Goal: Task Accomplishment & Management: Use online tool/utility

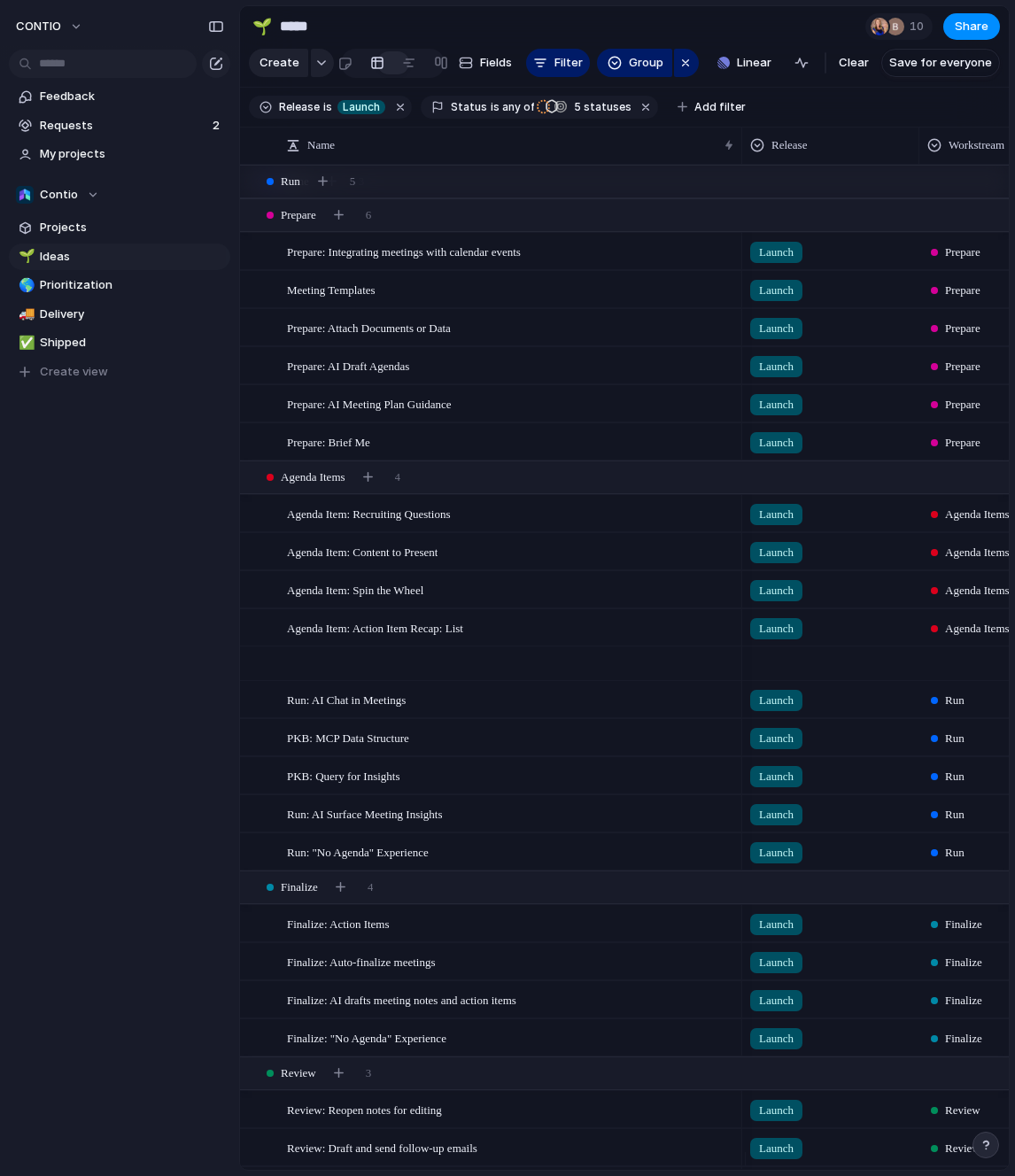
scroll to position [482, 0]
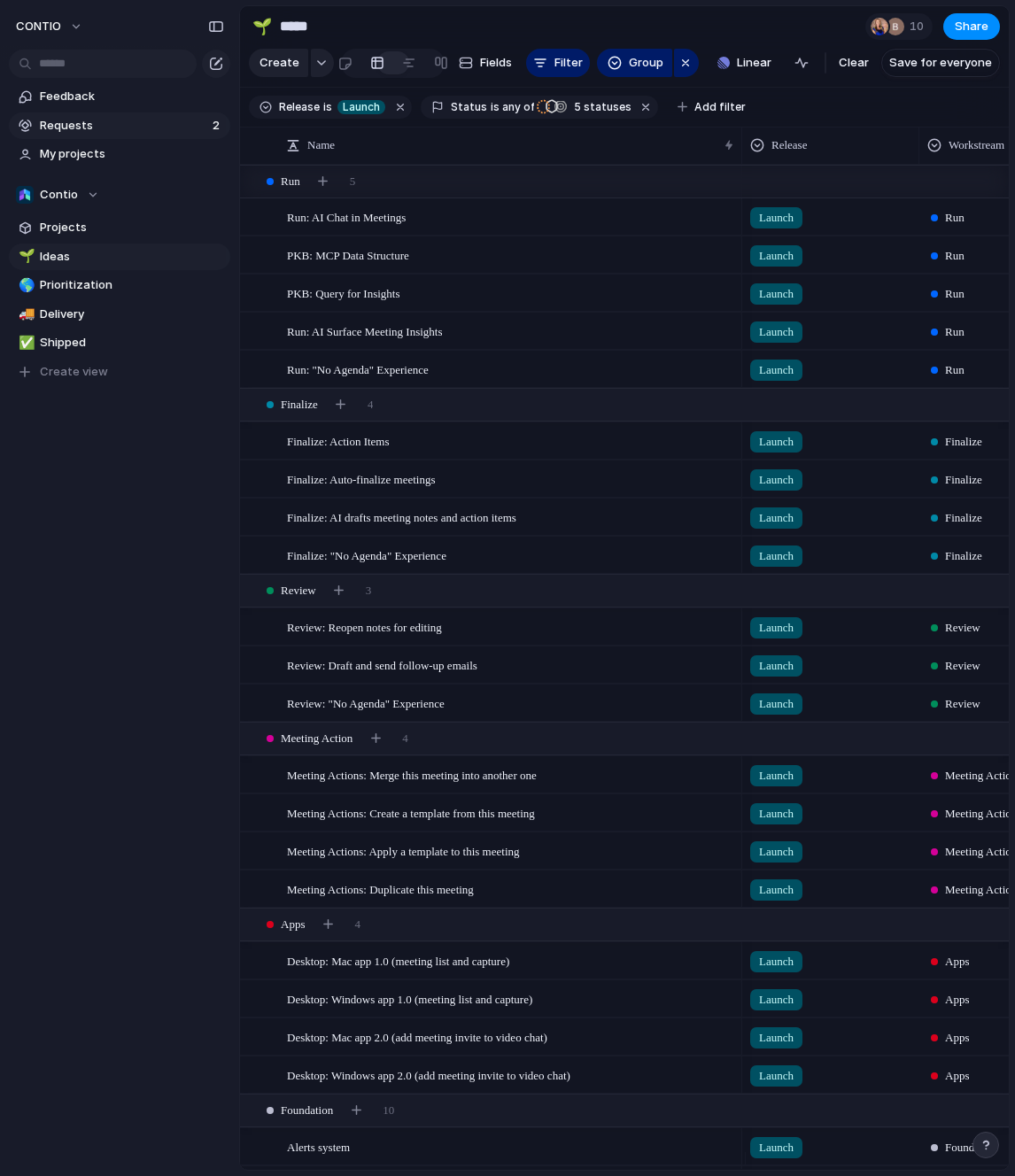
click at [154, 125] on span "Requests" at bounding box center [124, 126] width 168 height 18
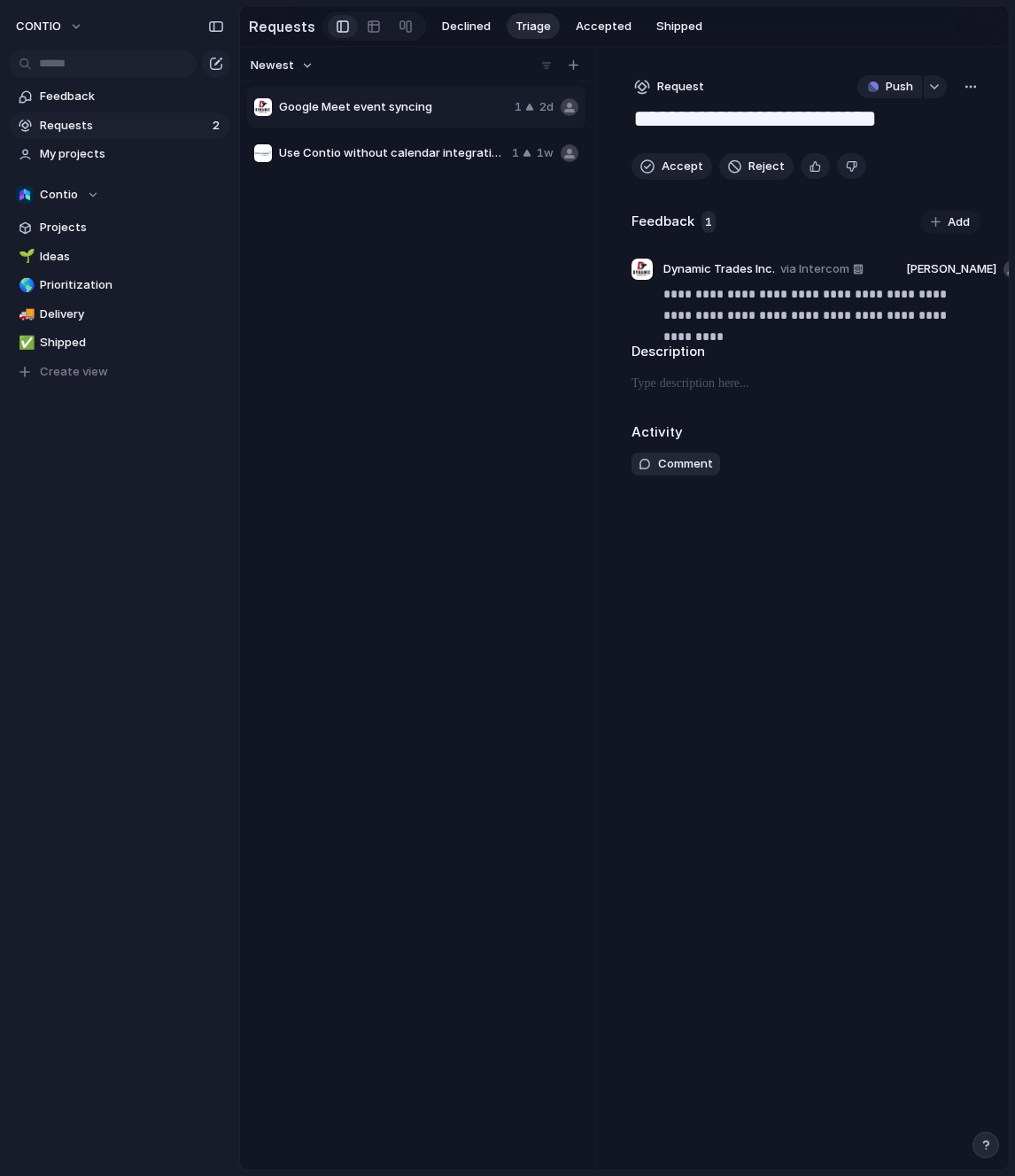
click at [384, 159] on span "Use Contio without calendar integration" at bounding box center [392, 153] width 225 height 18
type textarea "**********"
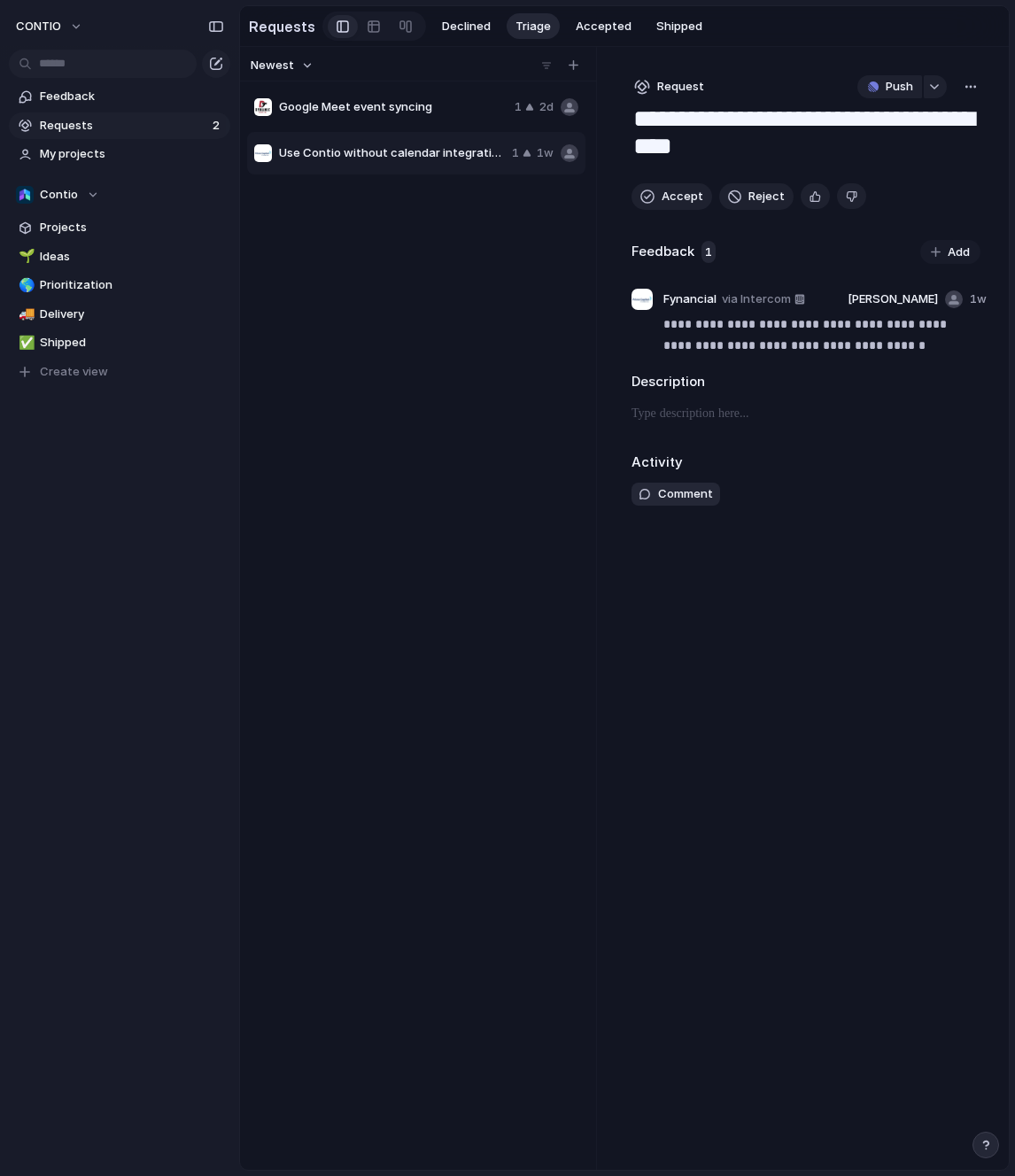
click at [384, 255] on div "Google Meet event syncing 1 2d Use Contio without calendar integration 1 1w" at bounding box center [418, 623] width 342 height 1078
click at [107, 227] on span "Projects" at bounding box center [132, 227] width 184 height 18
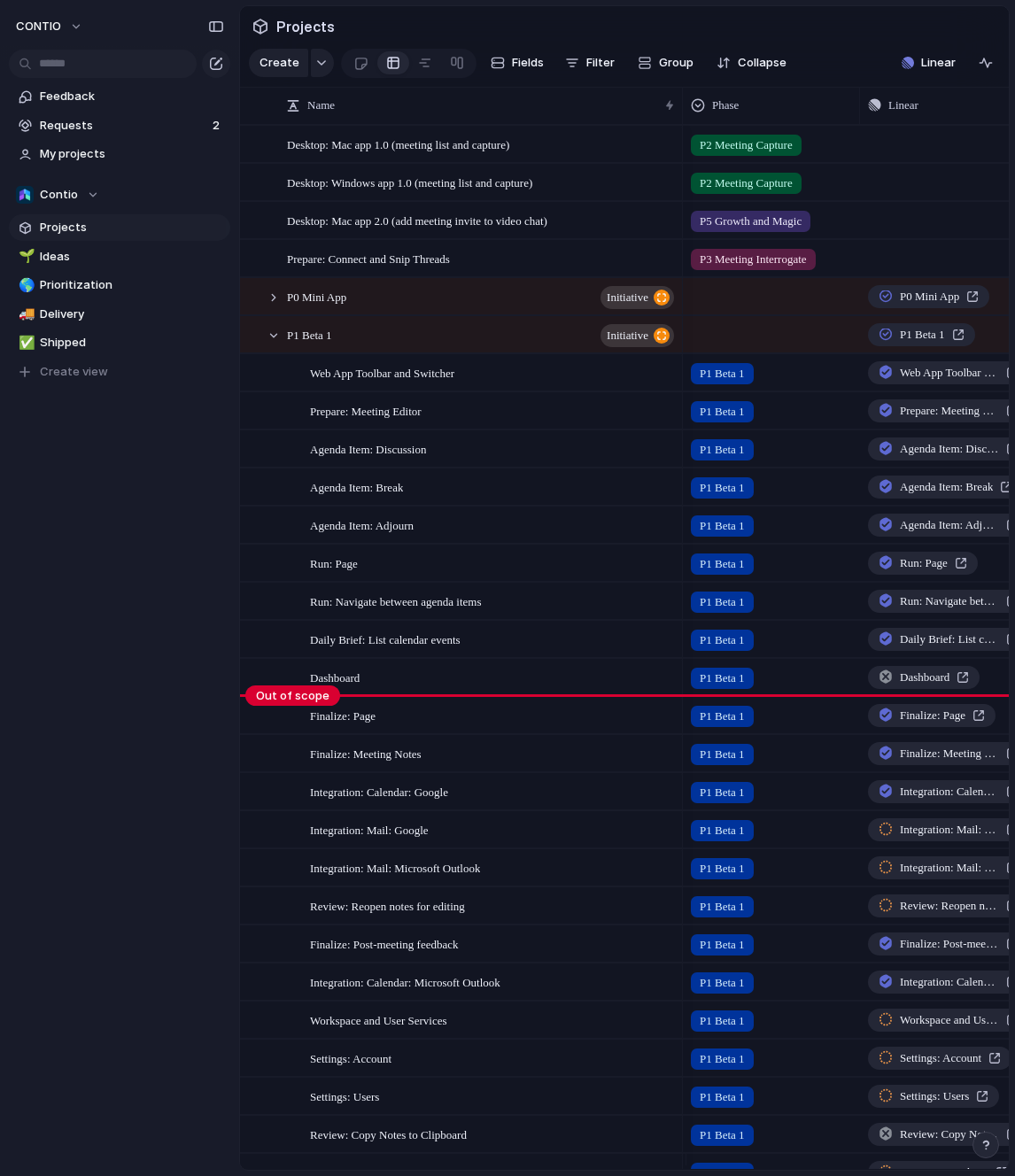
click at [105, 578] on div "CONTIO Feedback Requests 2 My projects Contio Projects 🌱 Ideas 🌎 Prioritization…" at bounding box center [120, 588] width 239 height 1176
click at [112, 576] on div "CONTIO Feedback Requests 2 My projects Contio Projects 🌱 Ideas 🌎 Prioritization…" at bounding box center [120, 588] width 239 height 1176
click at [159, 125] on span "Requests" at bounding box center [124, 126] width 168 height 18
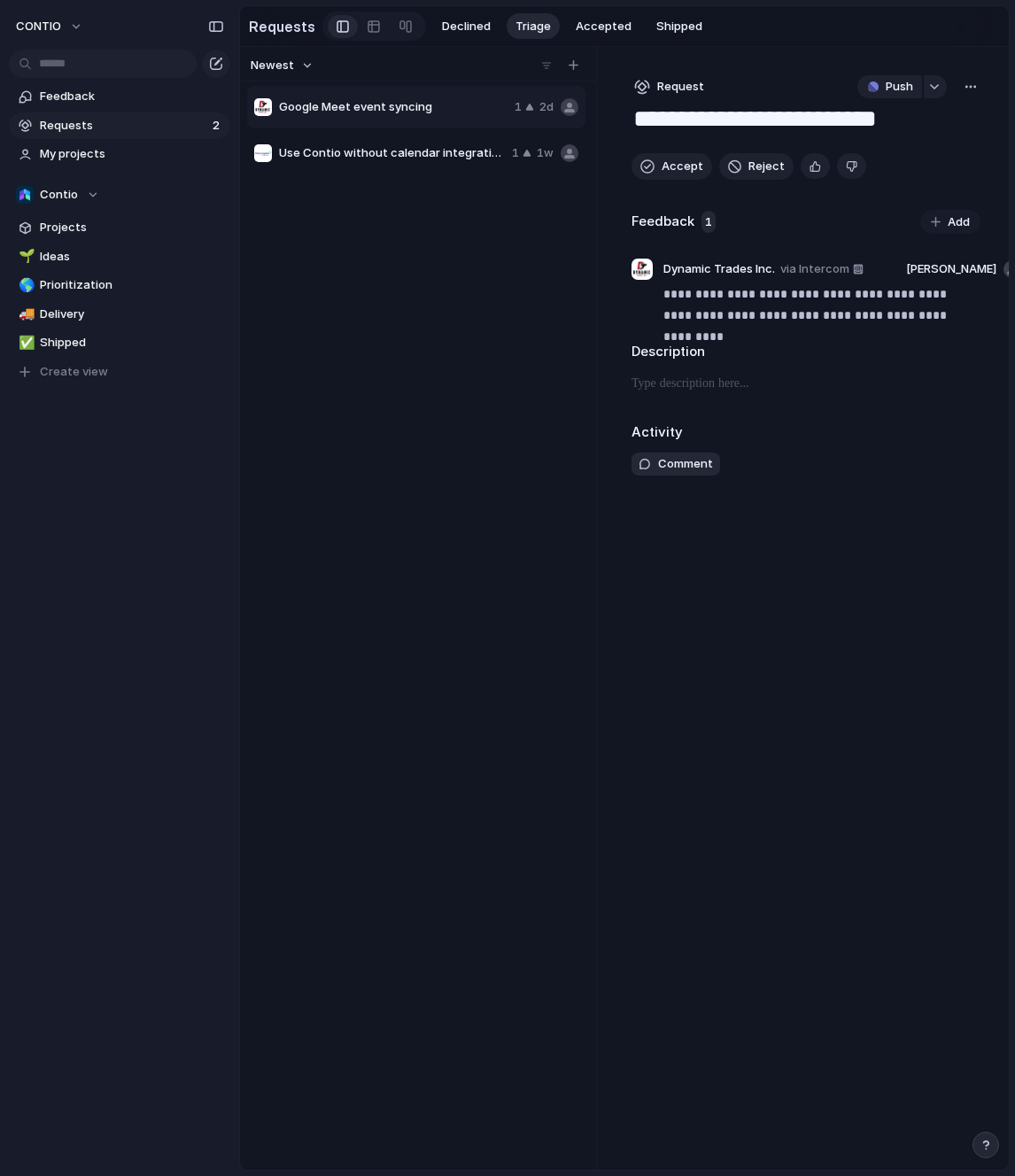
click at [388, 111] on span "Google Meet event syncing" at bounding box center [393, 108] width 228 height 18
click at [387, 157] on span "Use Contio without calendar integration" at bounding box center [392, 153] width 225 height 18
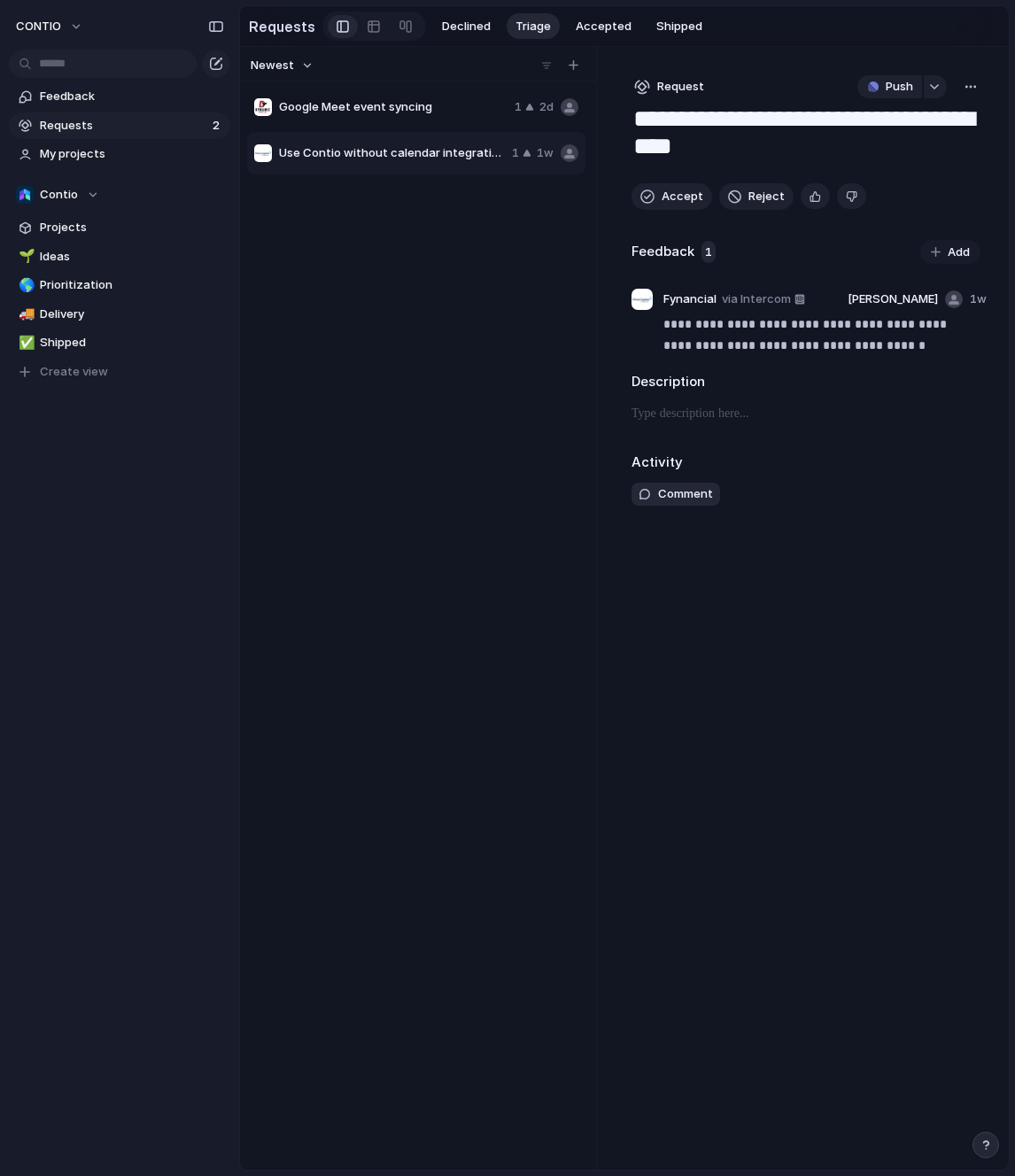
click at [378, 108] on span "Google Meet event syncing" at bounding box center [393, 108] width 228 height 18
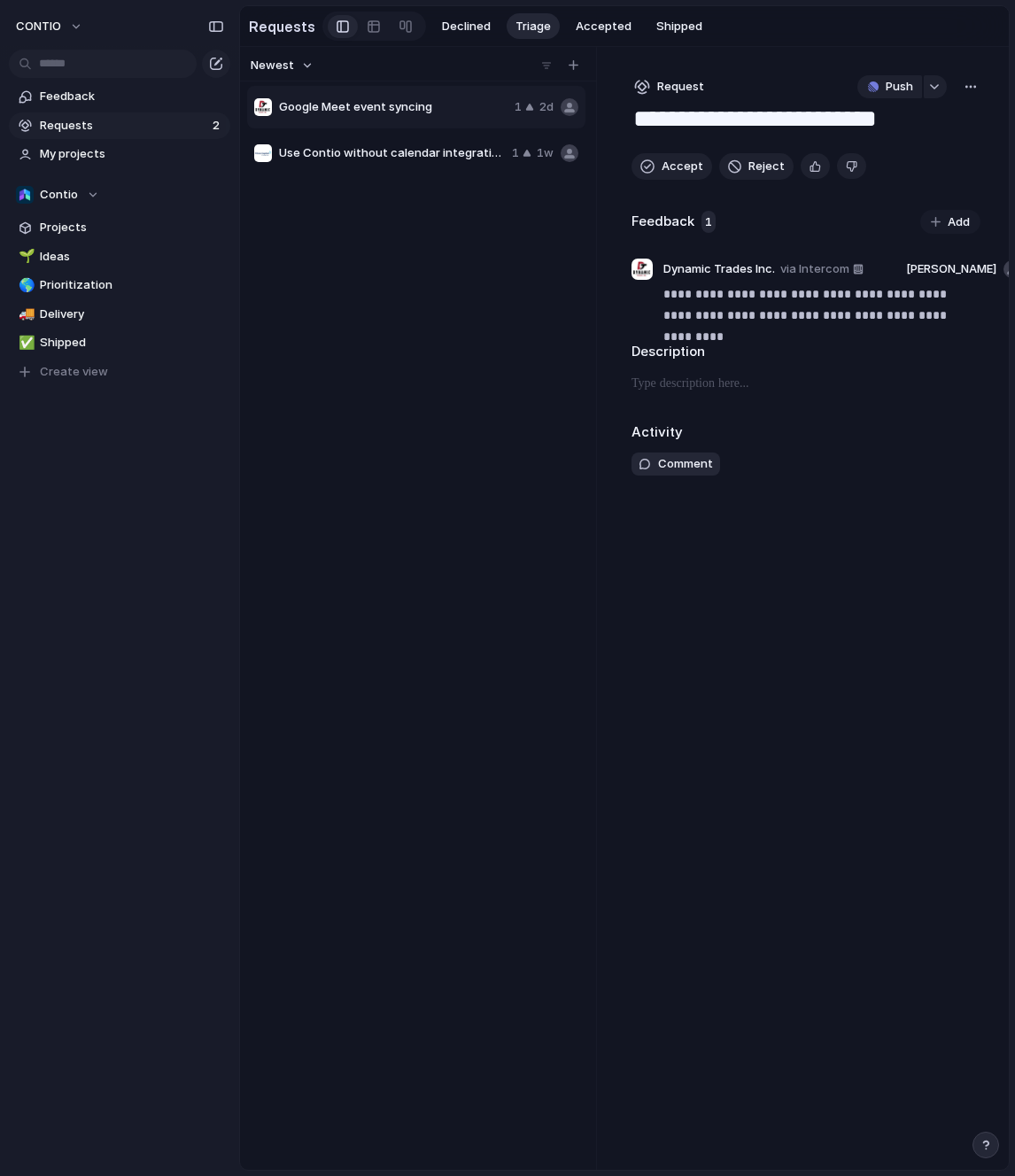
click at [377, 156] on span "Use Contio without calendar integration" at bounding box center [392, 153] width 225 height 18
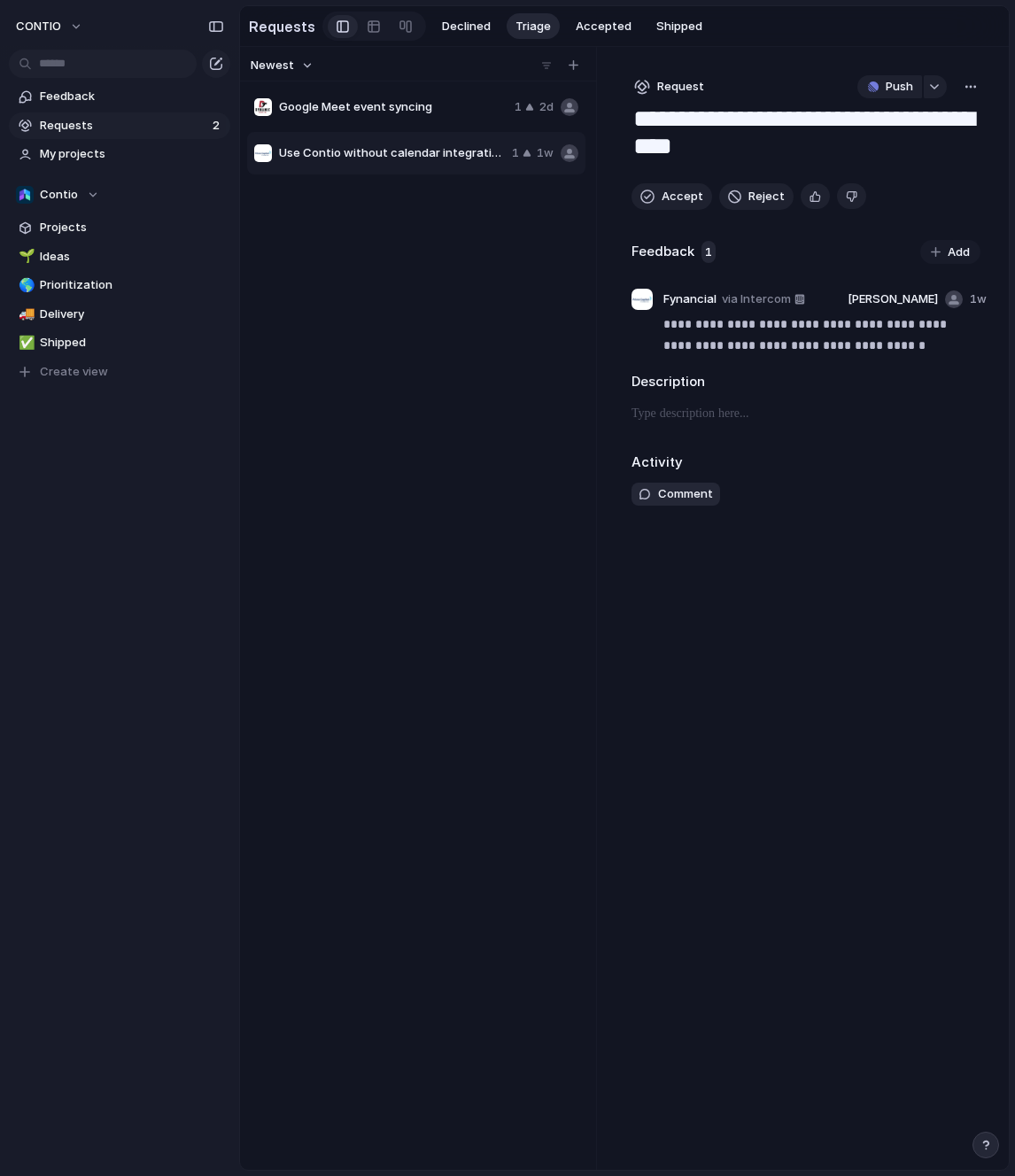
click at [378, 121] on div "Google Meet event syncing 1 2d" at bounding box center [416, 107] width 338 height 43
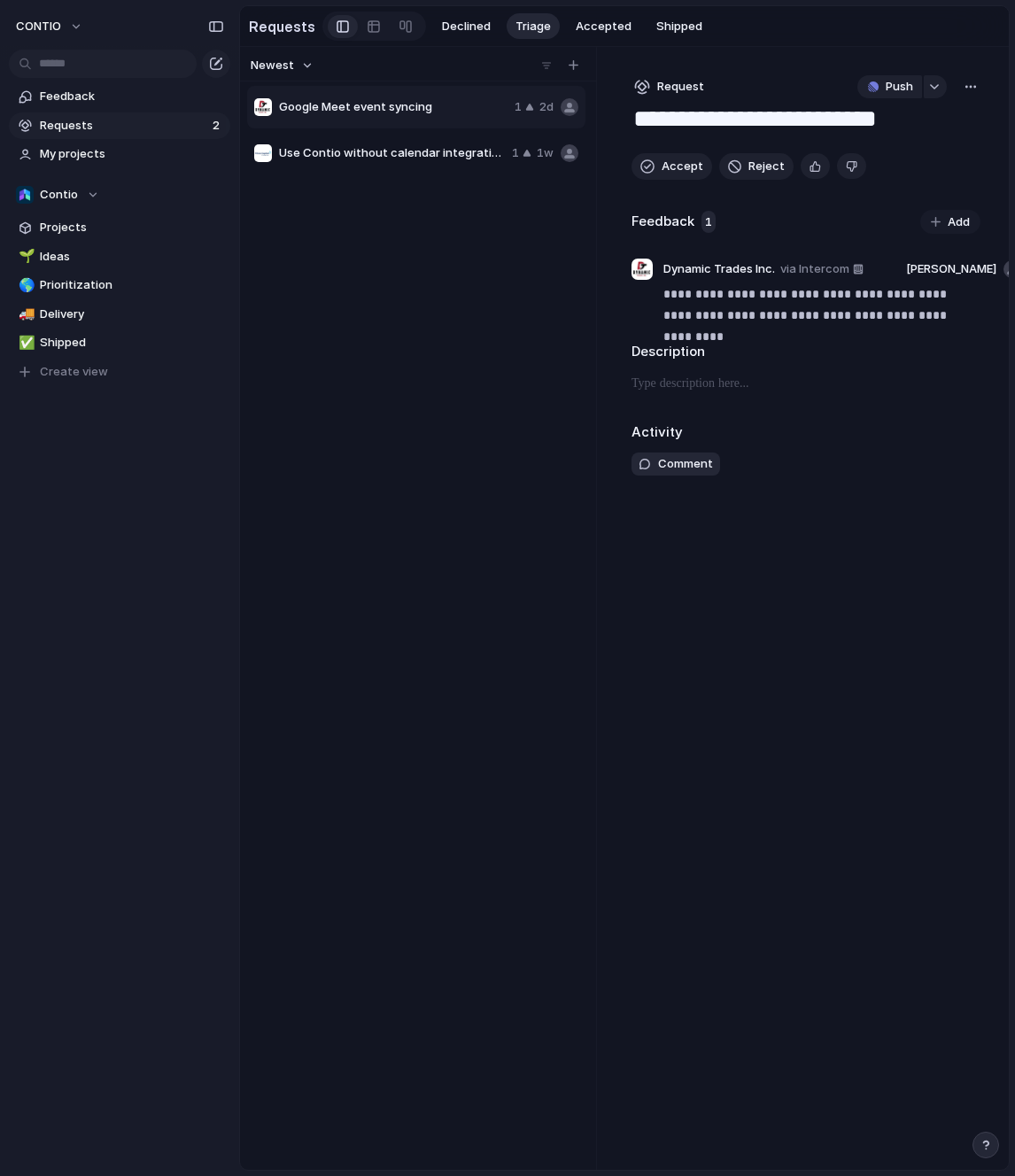
click at [364, 148] on span "Use Contio without calendar integration" at bounding box center [392, 153] width 225 height 18
type textarea "**********"
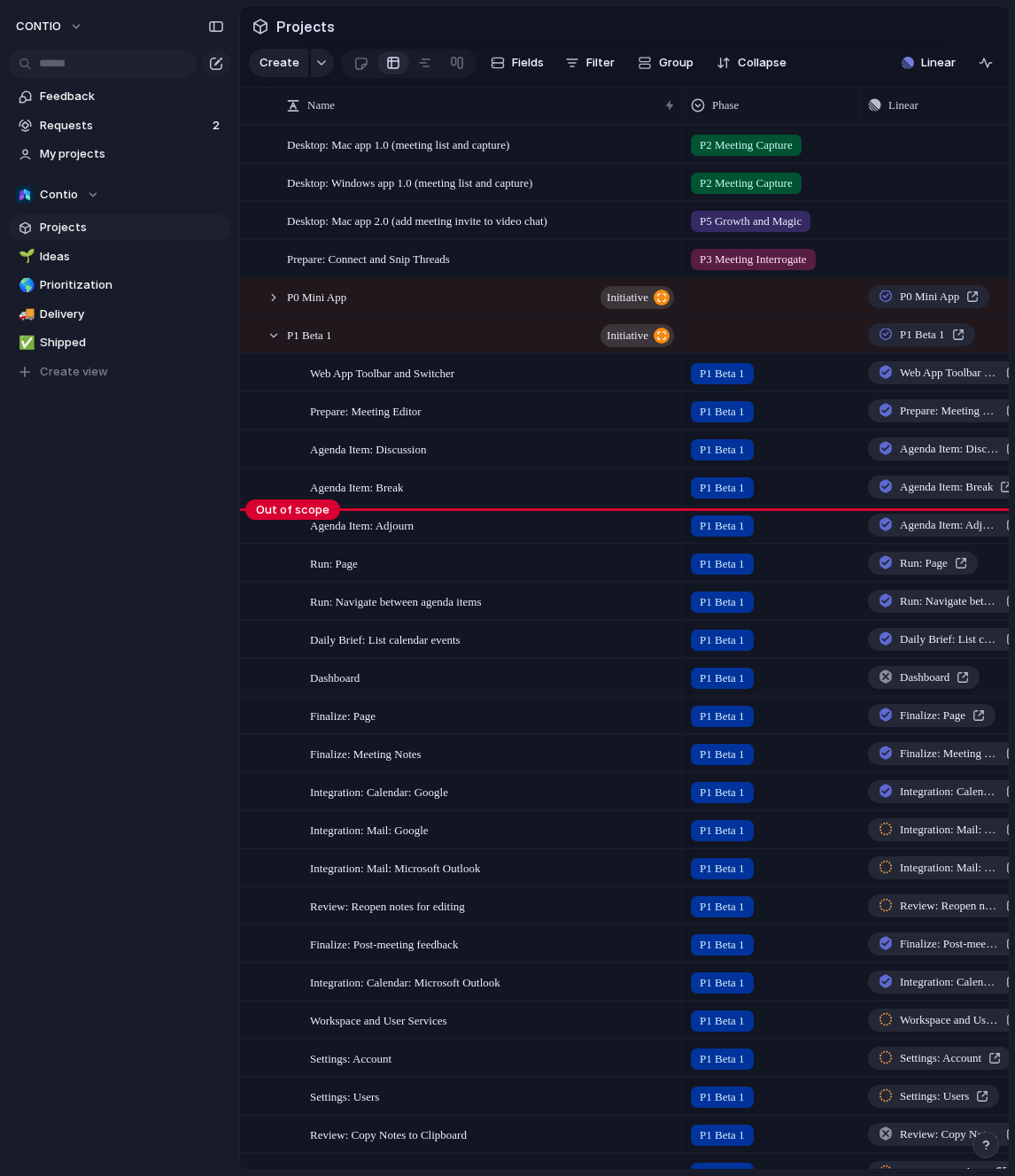
scroll to position [1146, 0]
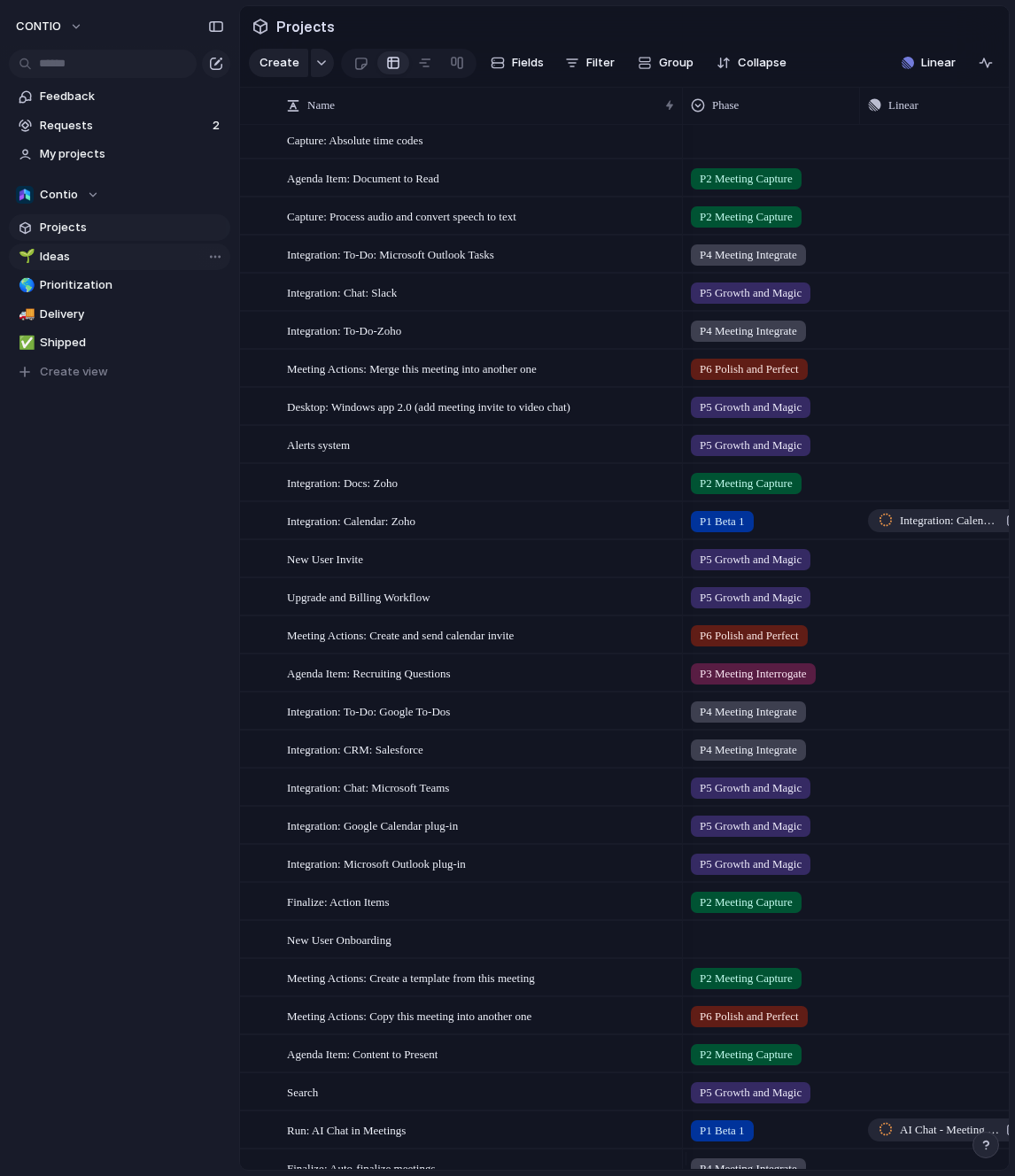
click at [127, 262] on span "Ideas" at bounding box center [132, 257] width 184 height 18
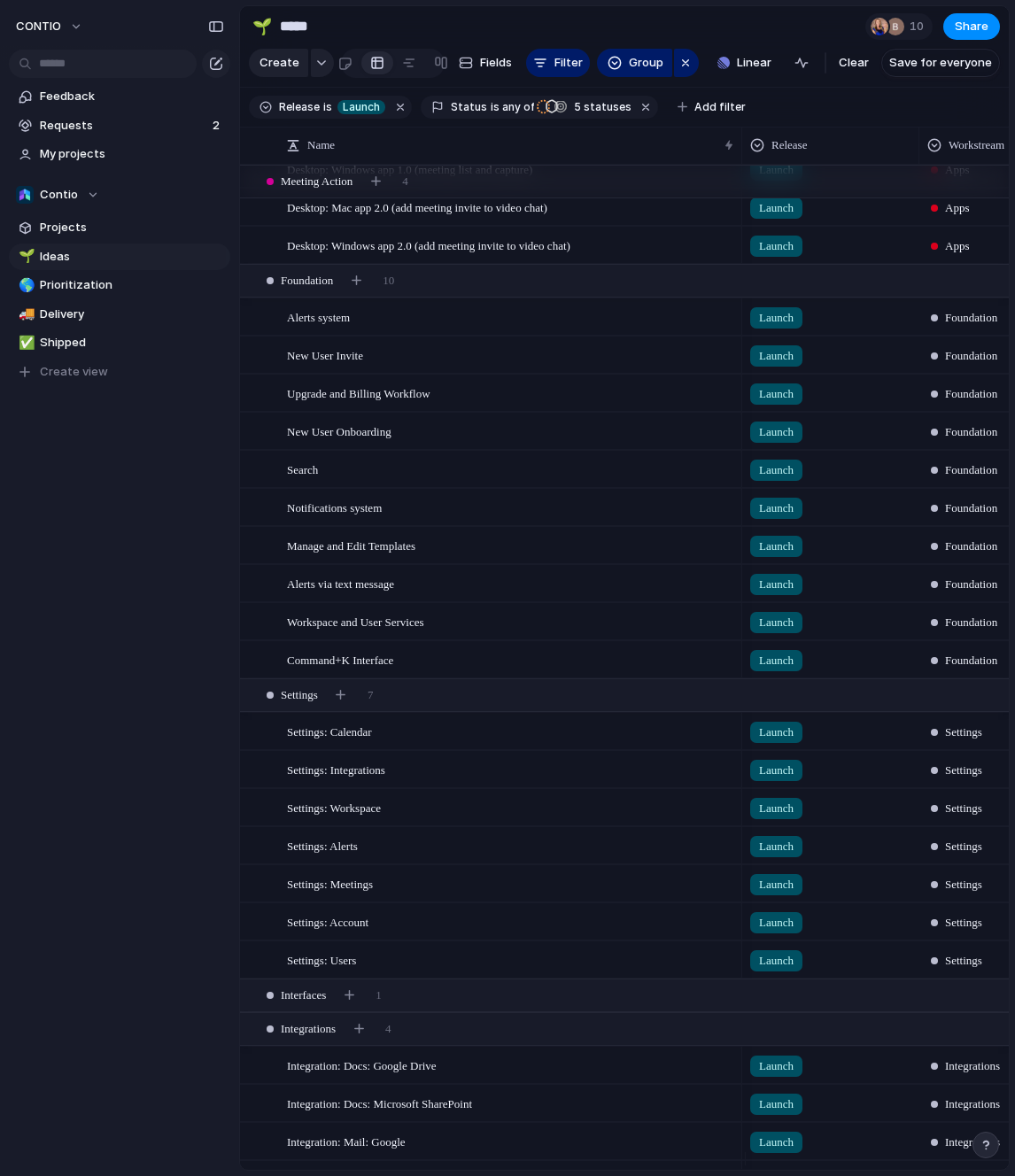
scroll to position [1170, 0]
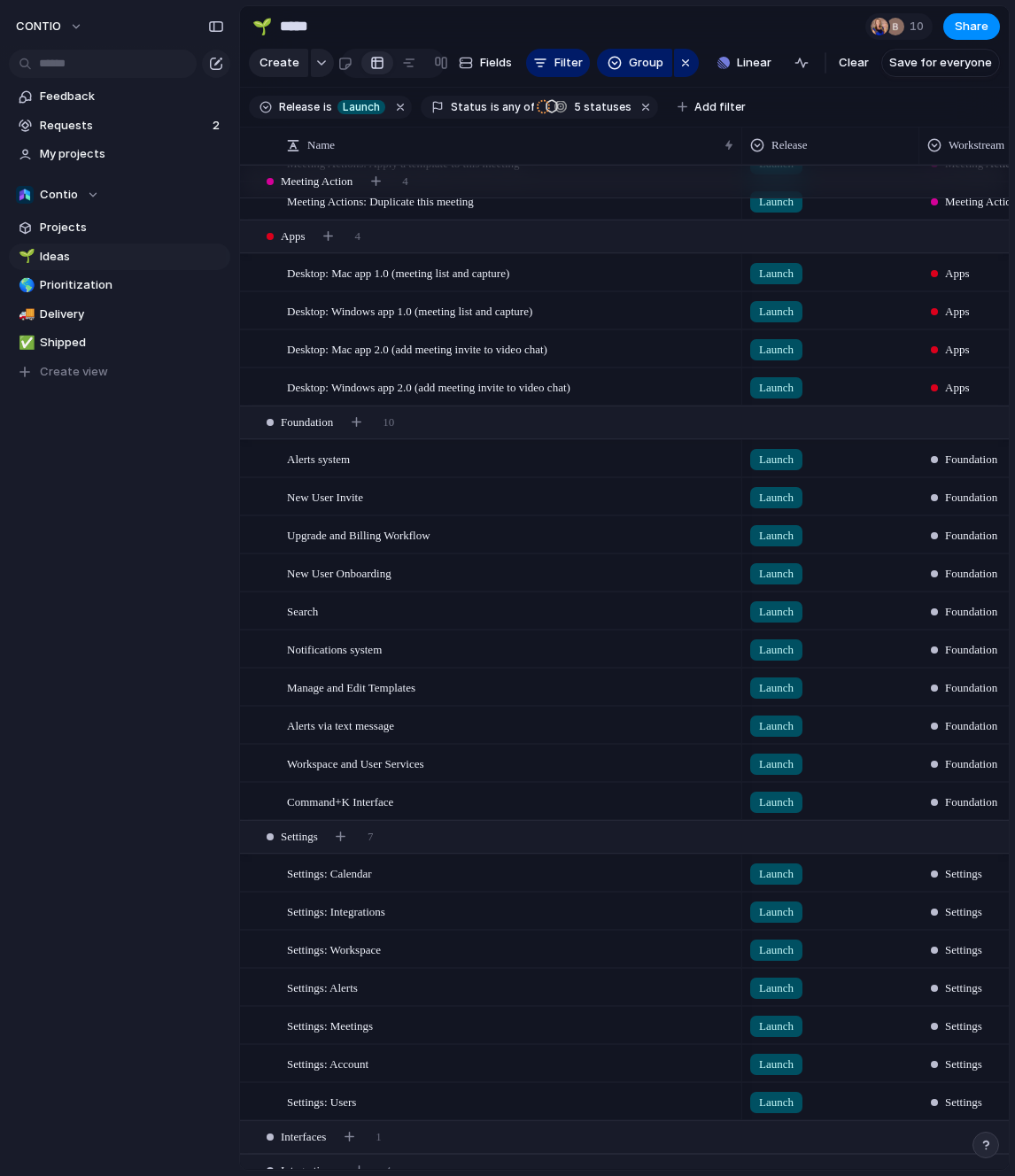
click at [109, 677] on div "CONTIO Feedback Requests 2 My projects Contio Projects 🌱 Ideas 🌎 Prioritization…" at bounding box center [120, 588] width 239 height 1176
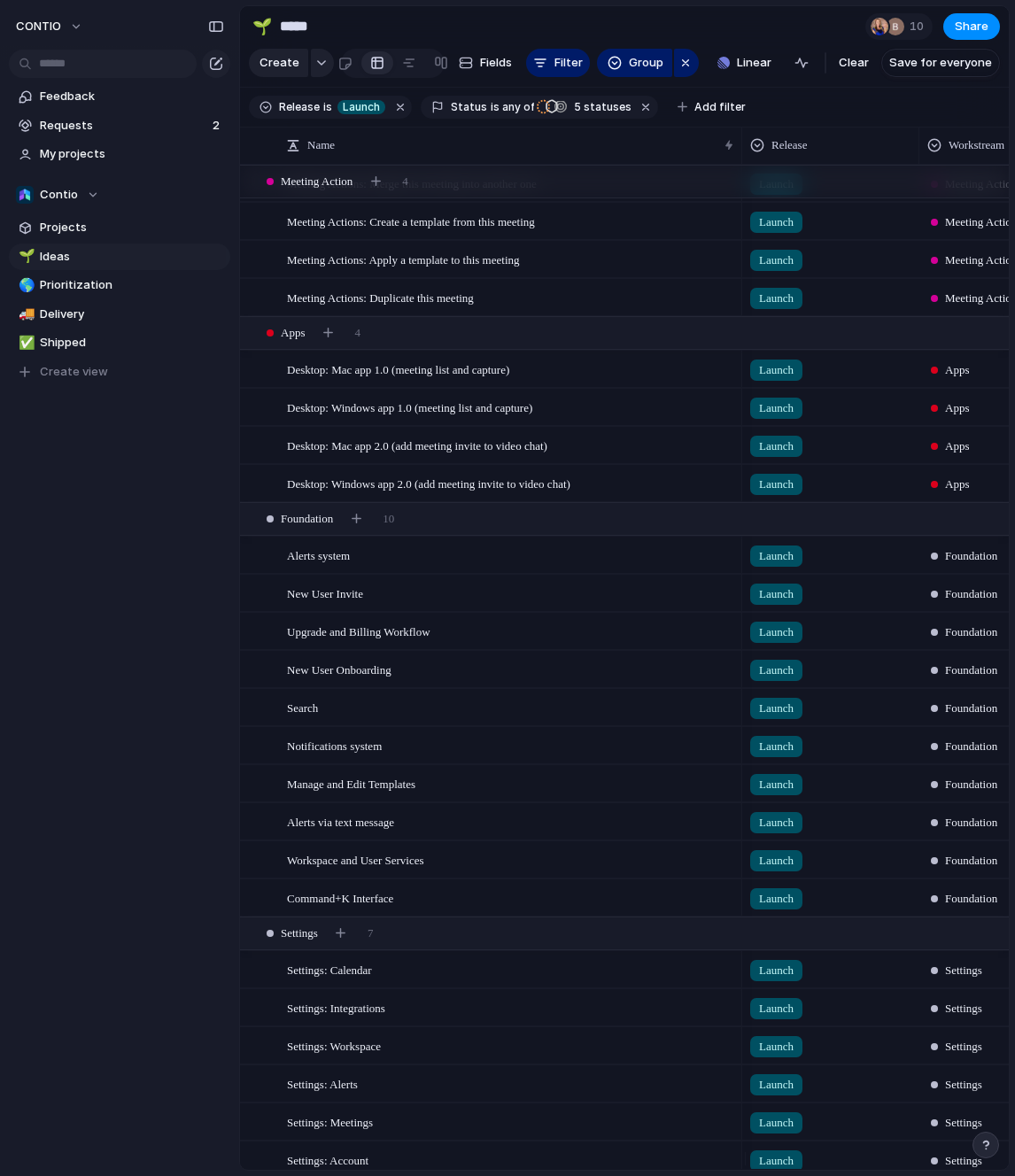
scroll to position [0, 0]
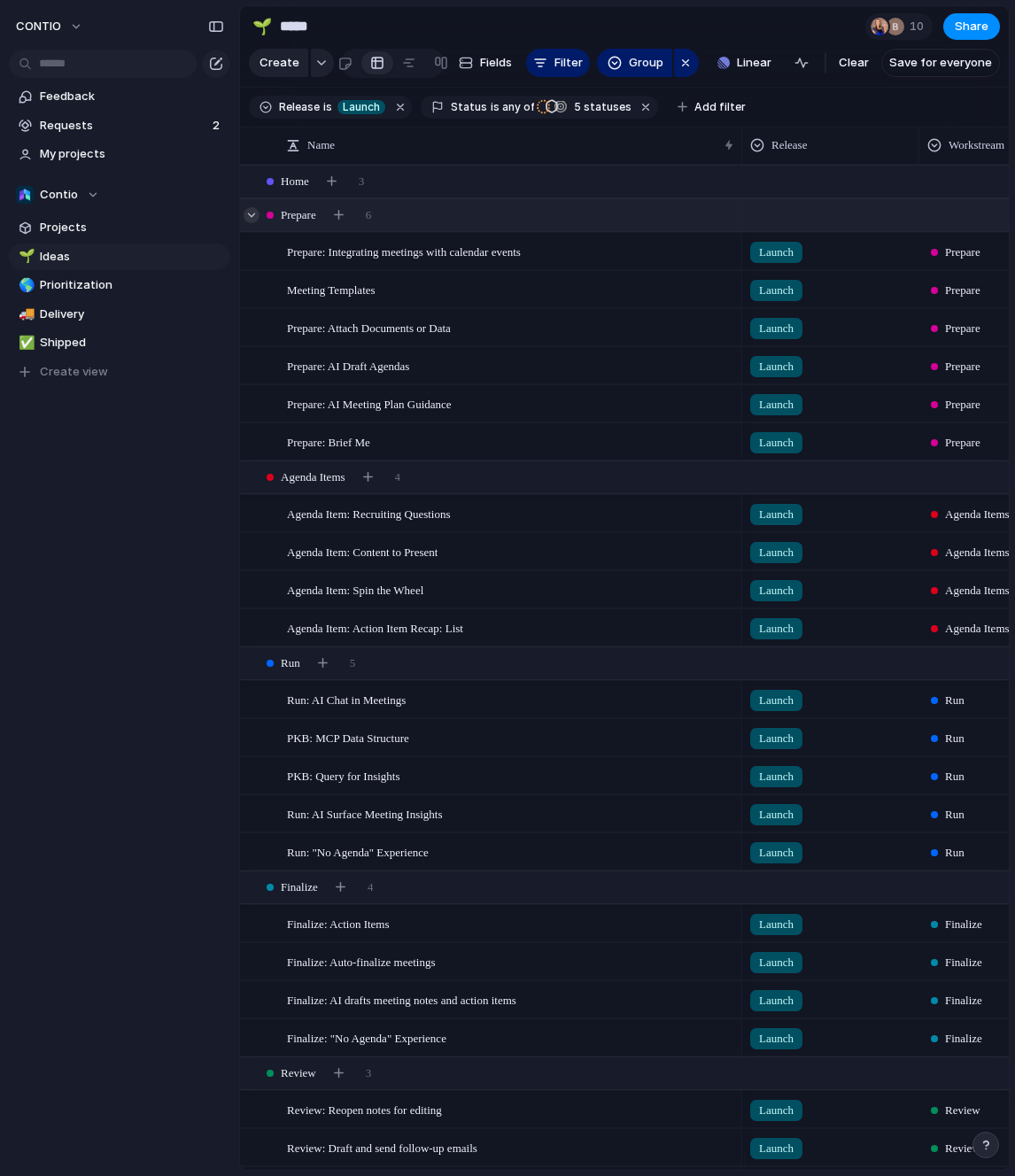
click at [256, 223] on div at bounding box center [251, 215] width 16 height 16
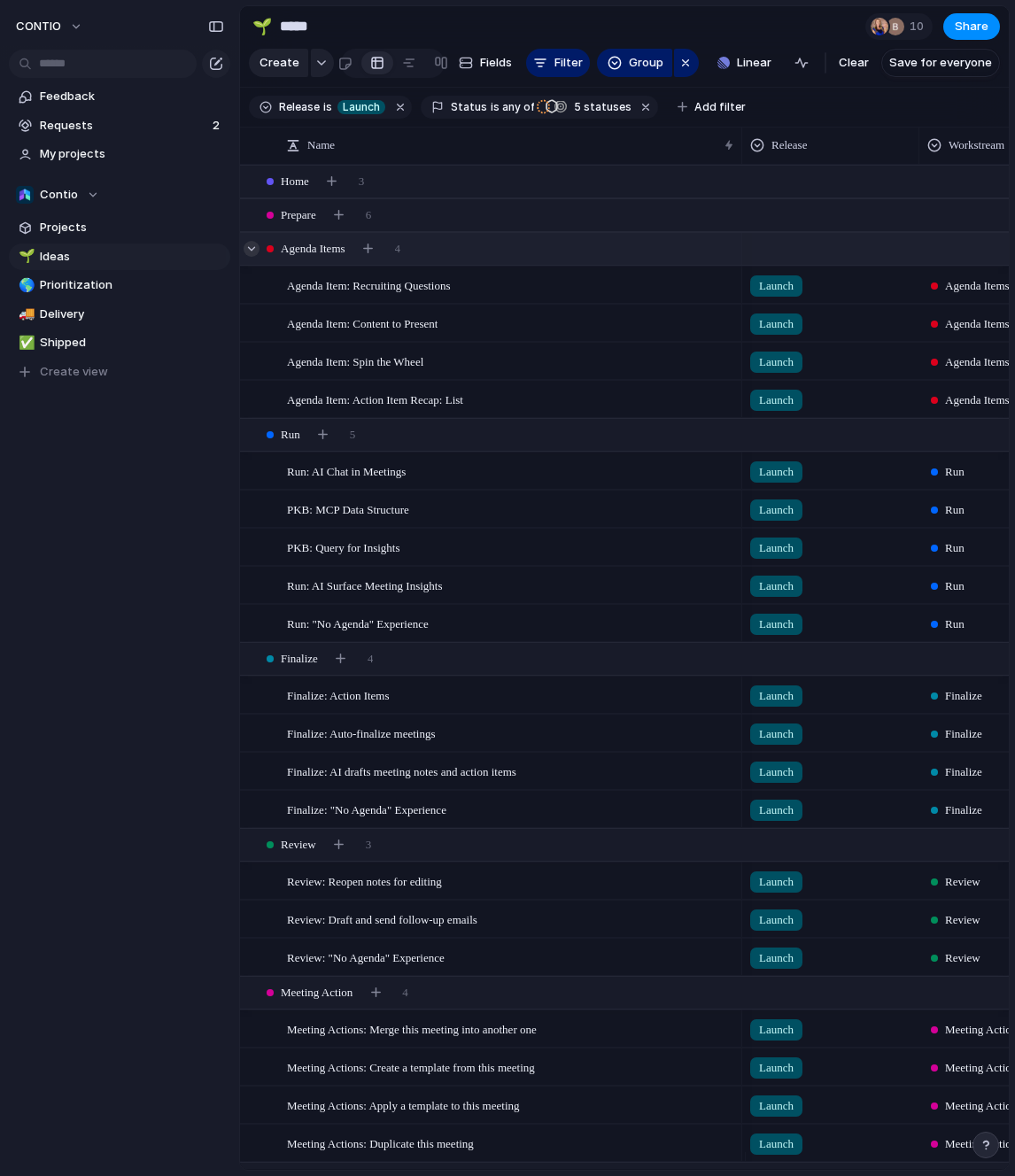
click at [251, 257] on div at bounding box center [251, 249] width 16 height 16
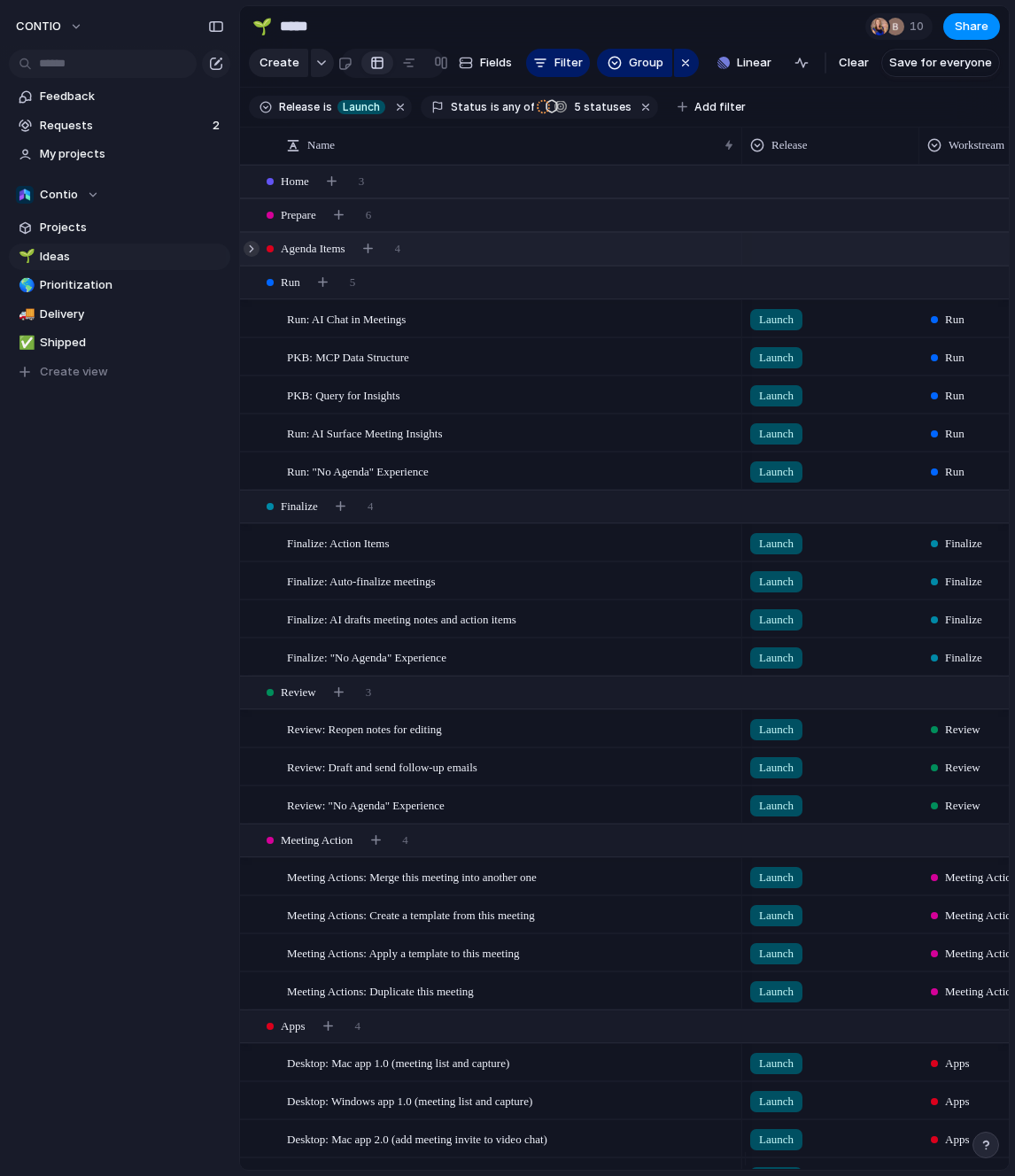
click at [248, 257] on div at bounding box center [251, 249] width 16 height 16
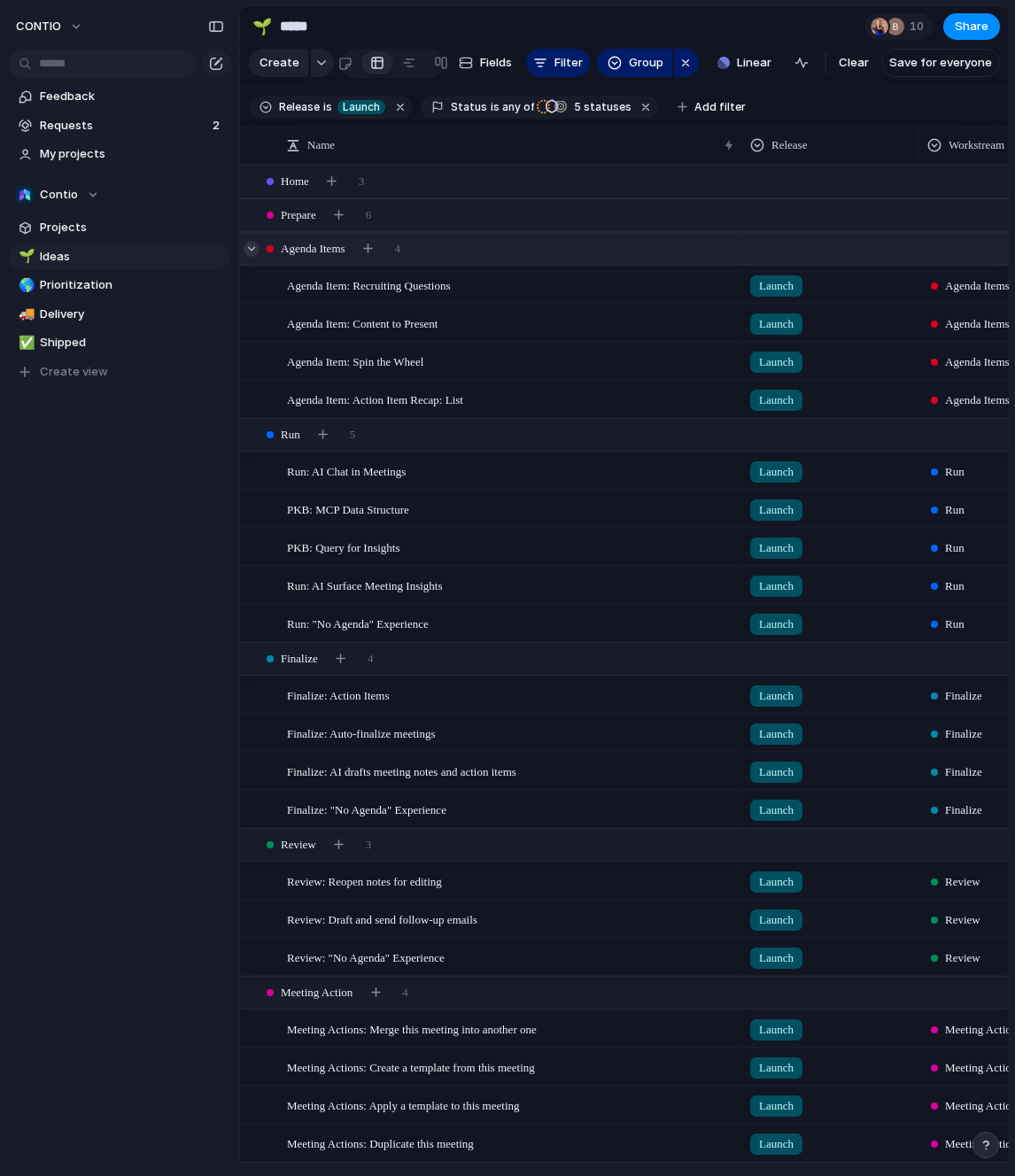
click at [248, 257] on div at bounding box center [251, 249] width 16 height 16
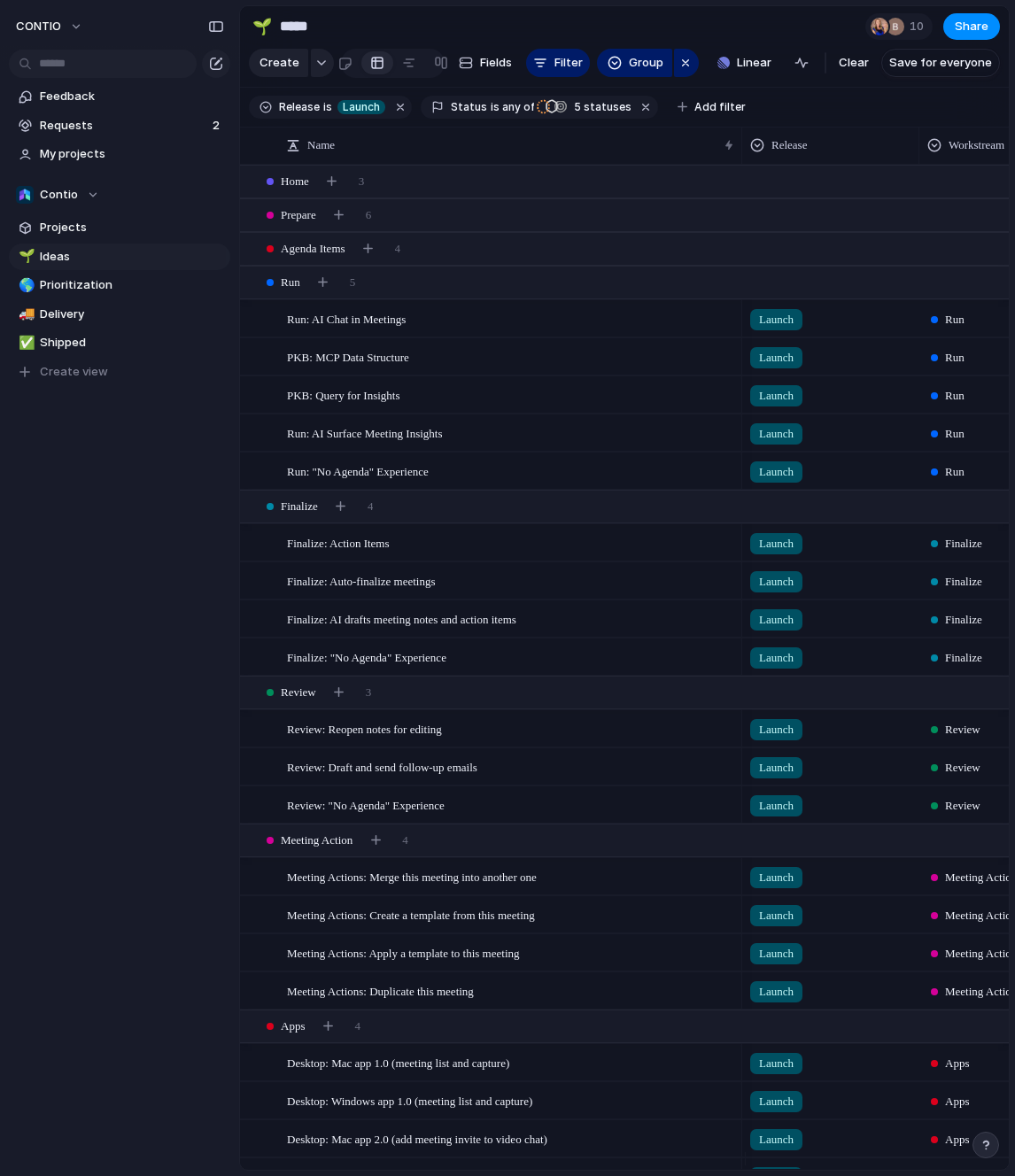
click at [131, 727] on div "CONTIO Feedback Requests 2 My projects Contio Projects 🌱 Ideas 🌎 Prioritization…" at bounding box center [120, 588] width 239 height 1176
click at [254, 189] on div at bounding box center [251, 181] width 16 height 16
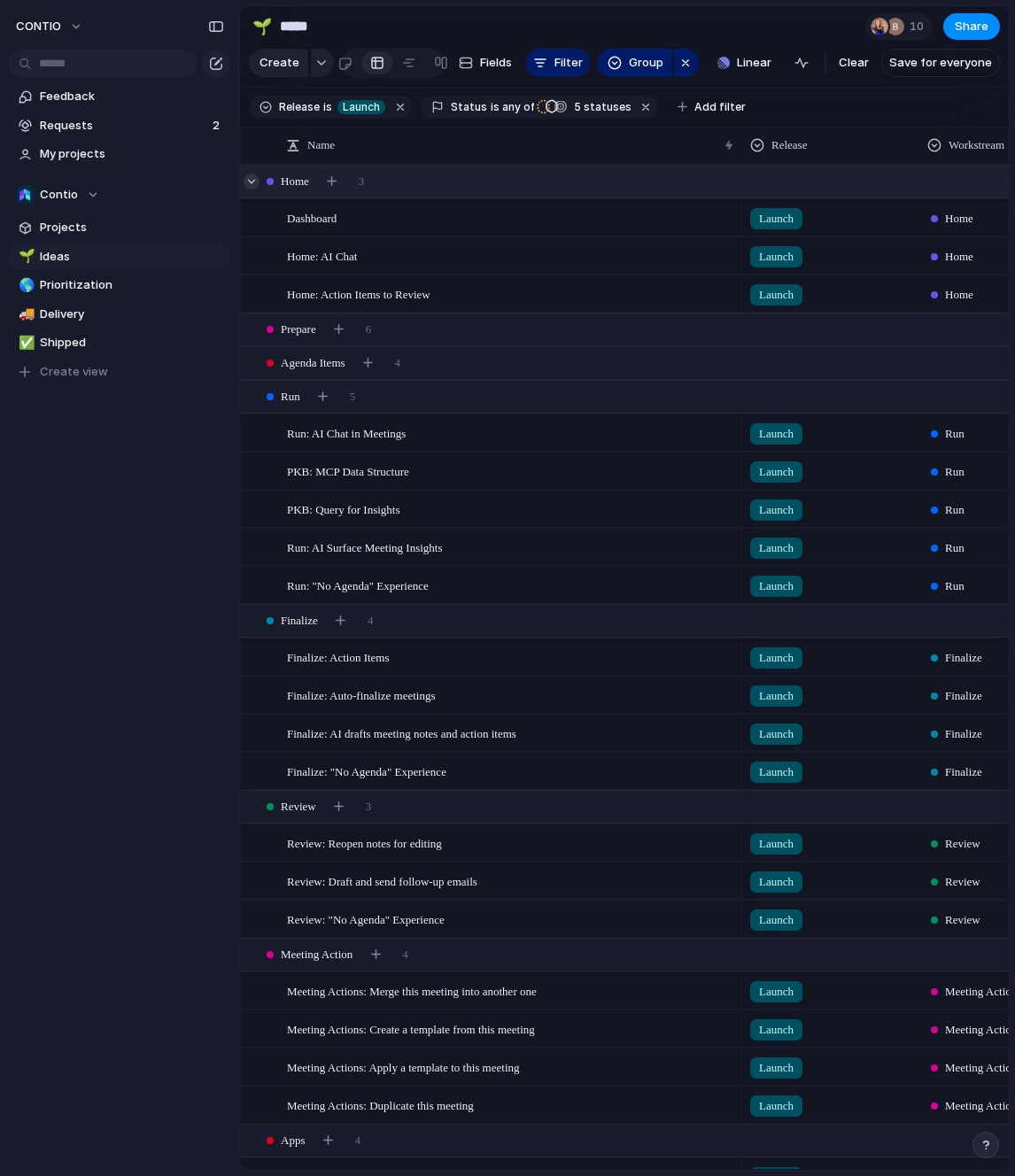
click at [254, 189] on div at bounding box center [251, 181] width 16 height 16
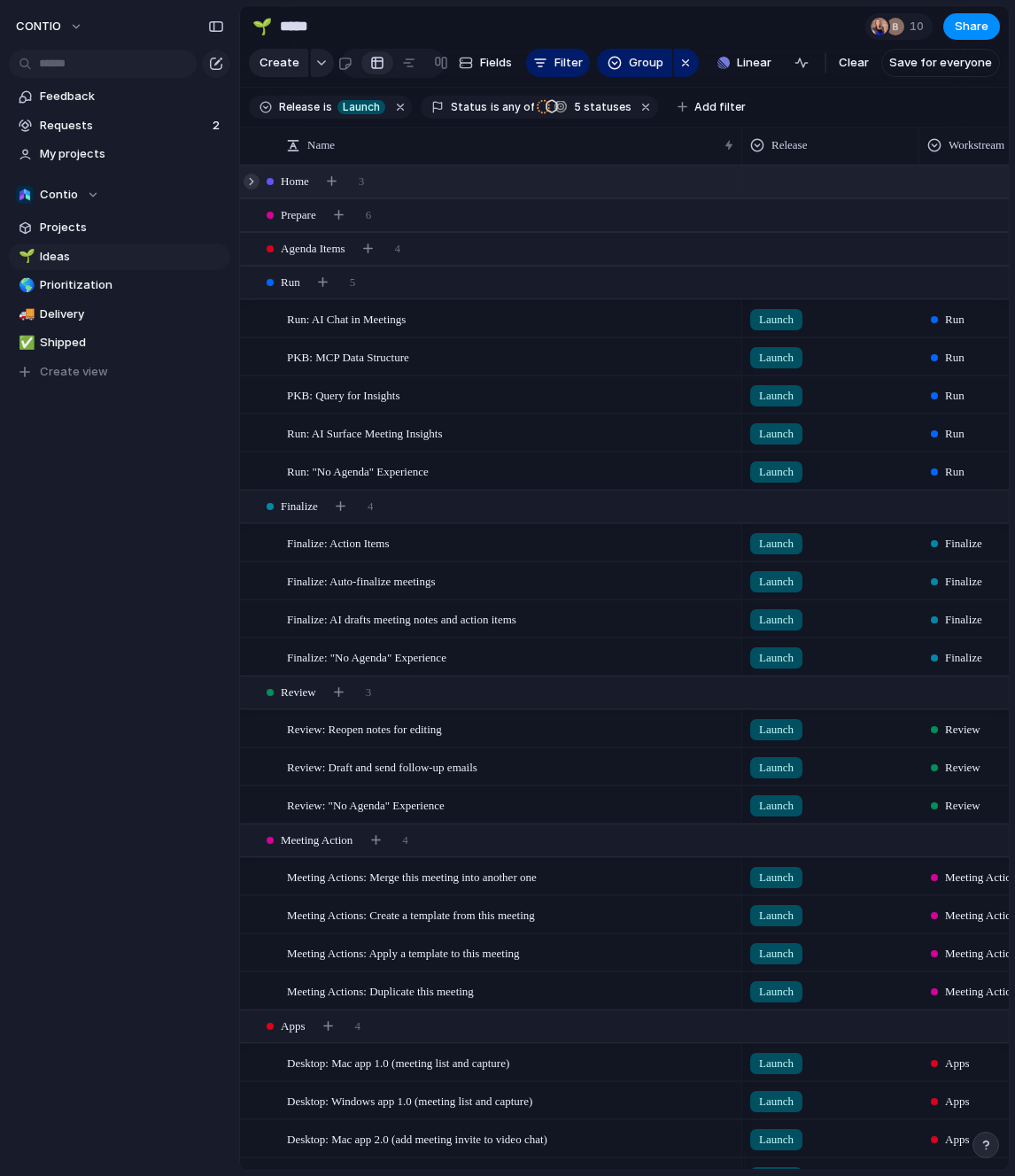
click at [252, 189] on div at bounding box center [251, 181] width 16 height 16
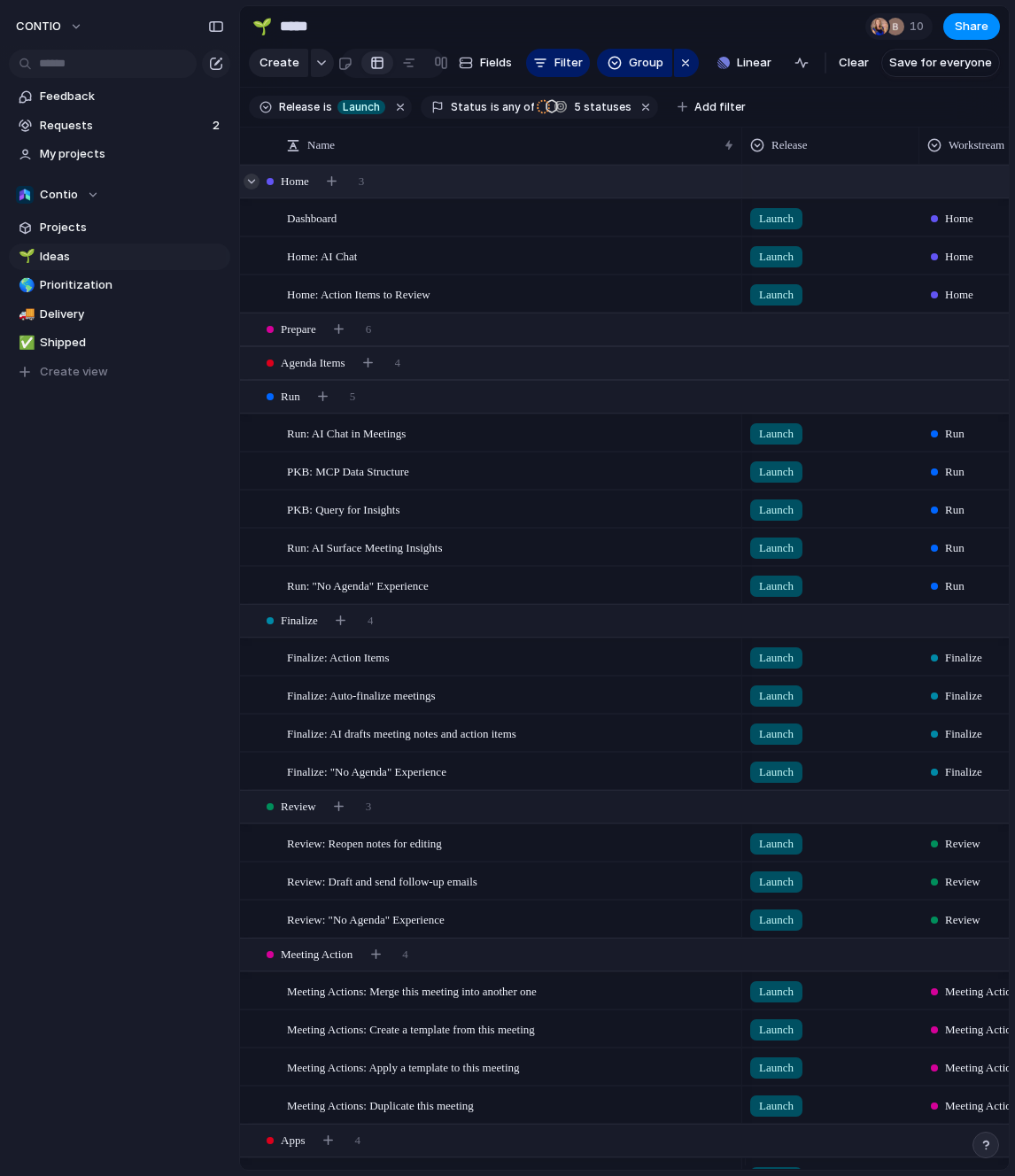
click at [252, 189] on div at bounding box center [251, 181] width 16 height 16
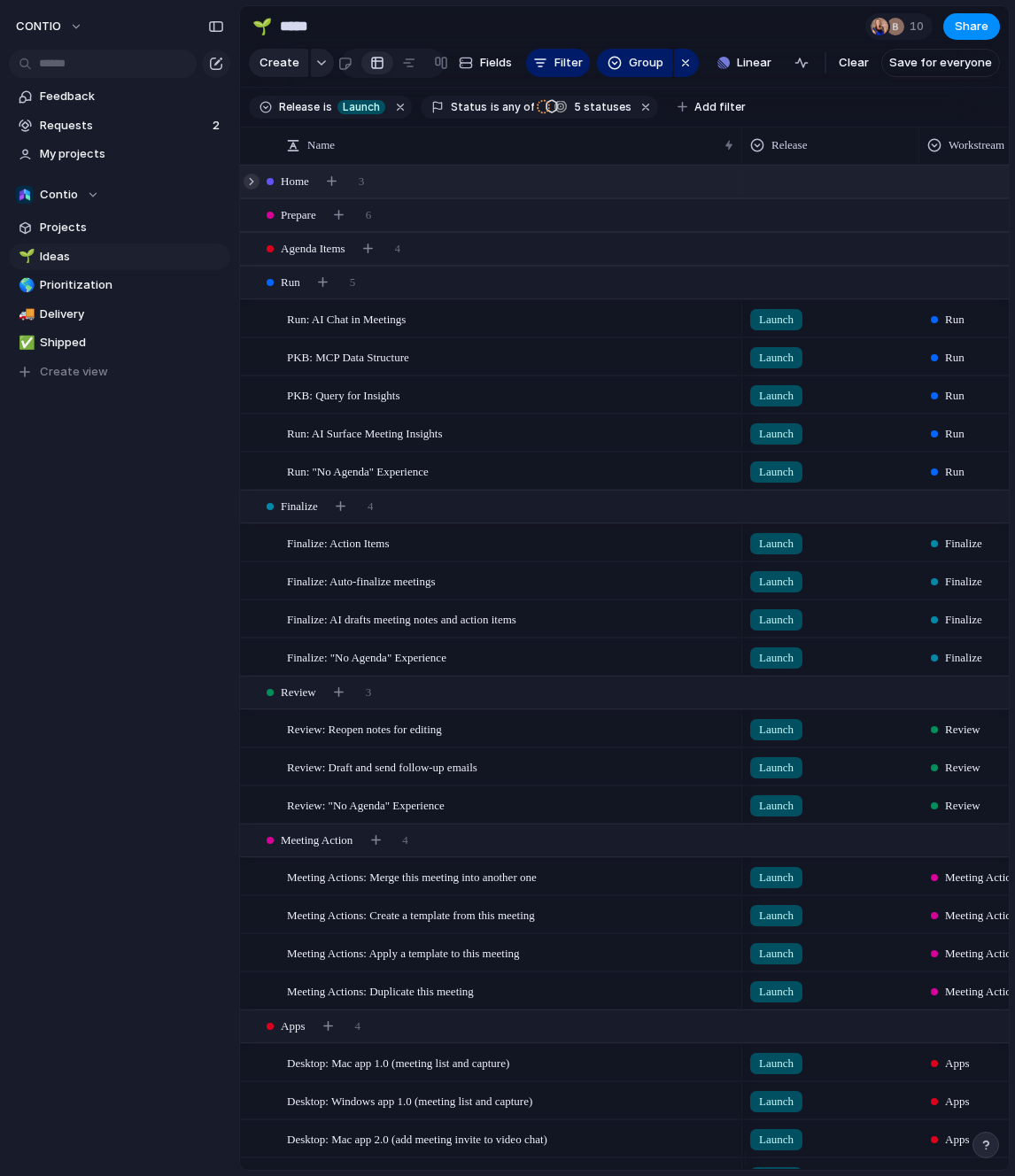
click at [252, 189] on div at bounding box center [251, 181] width 16 height 16
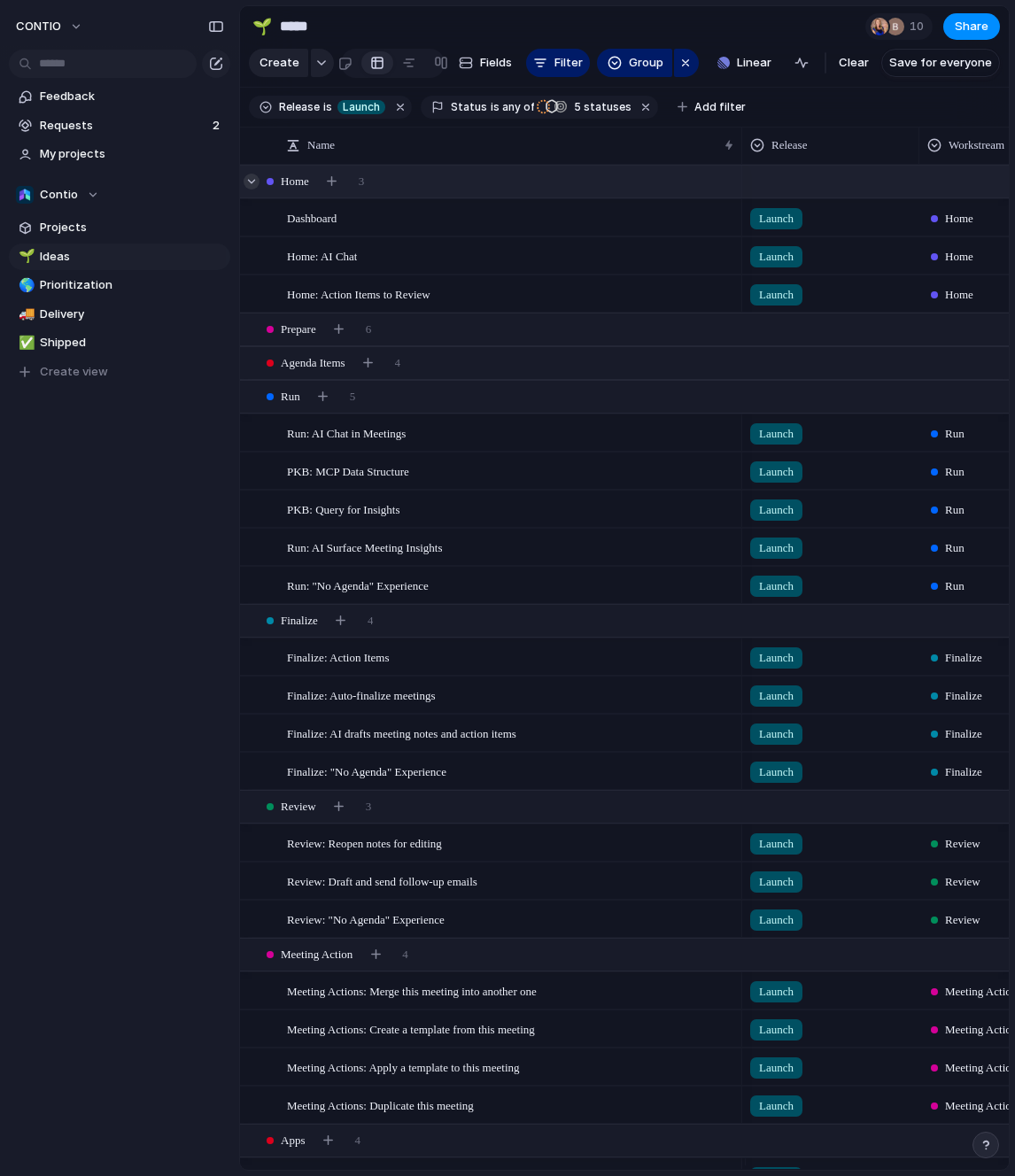
click at [252, 189] on div at bounding box center [251, 181] width 16 height 16
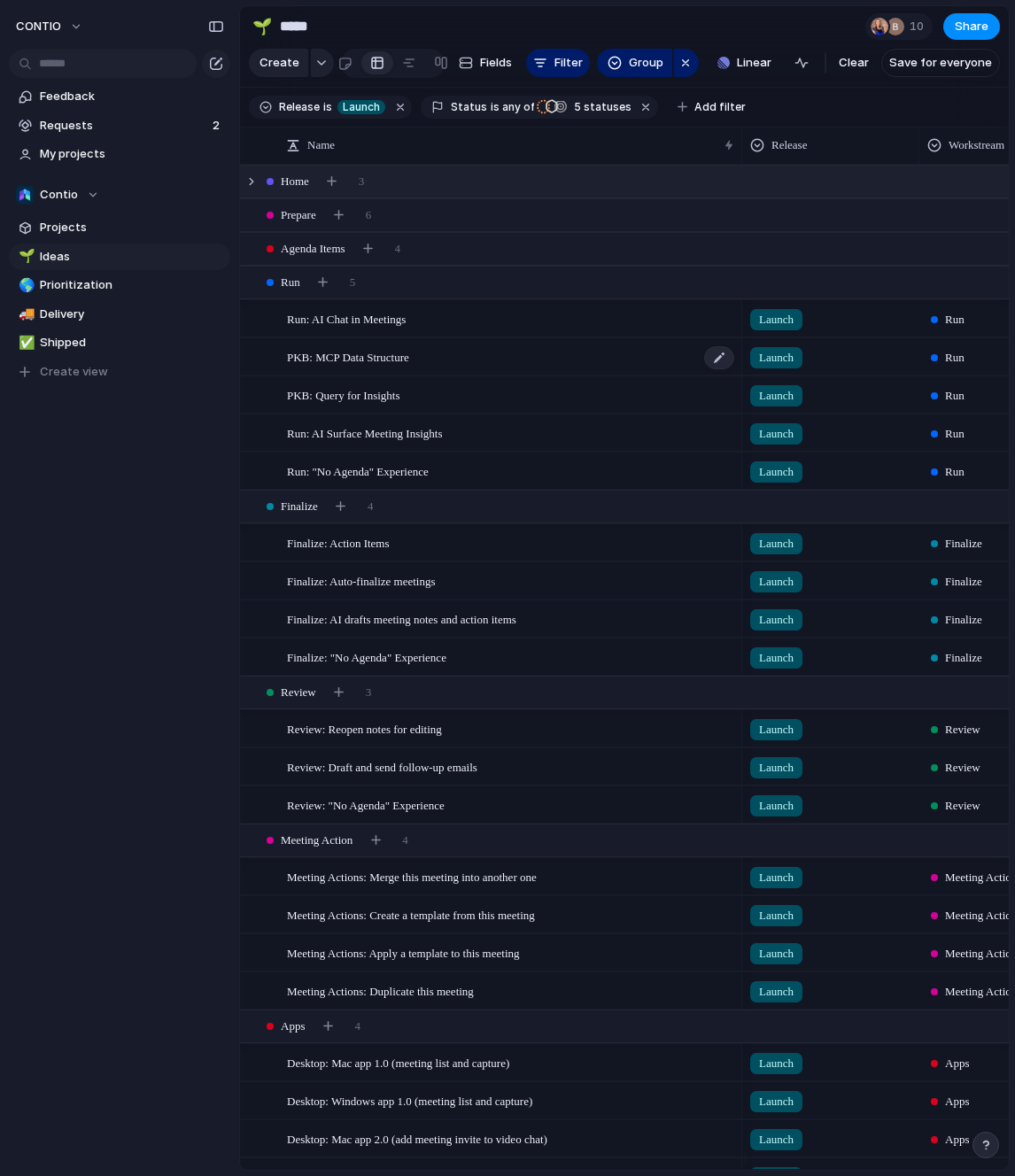
click at [386, 367] on span "PKB: MCP Data Structure" at bounding box center [348, 356] width 123 height 20
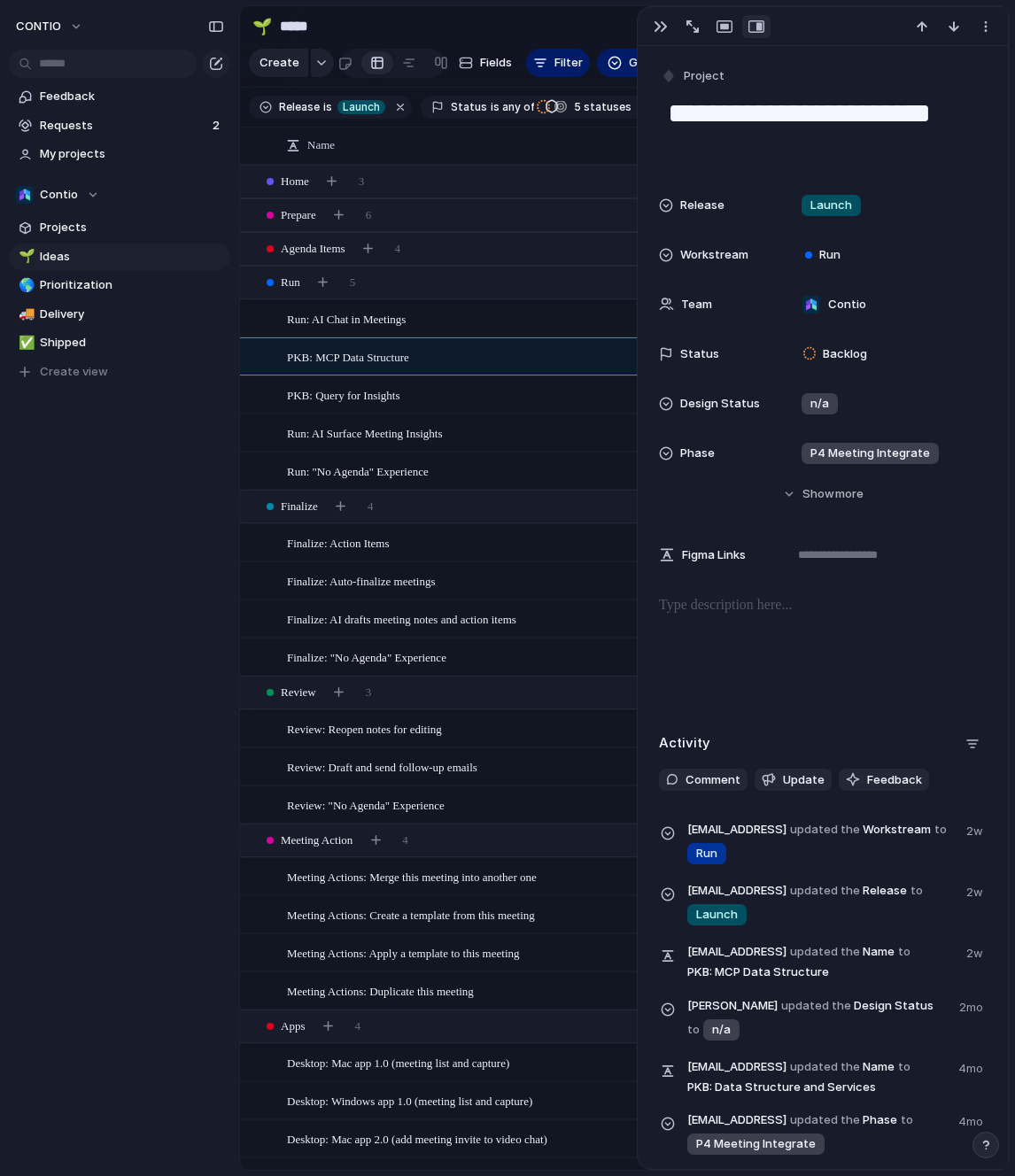
click at [384, 399] on span "PKB: Query for Insights" at bounding box center [343, 394] width 113 height 20
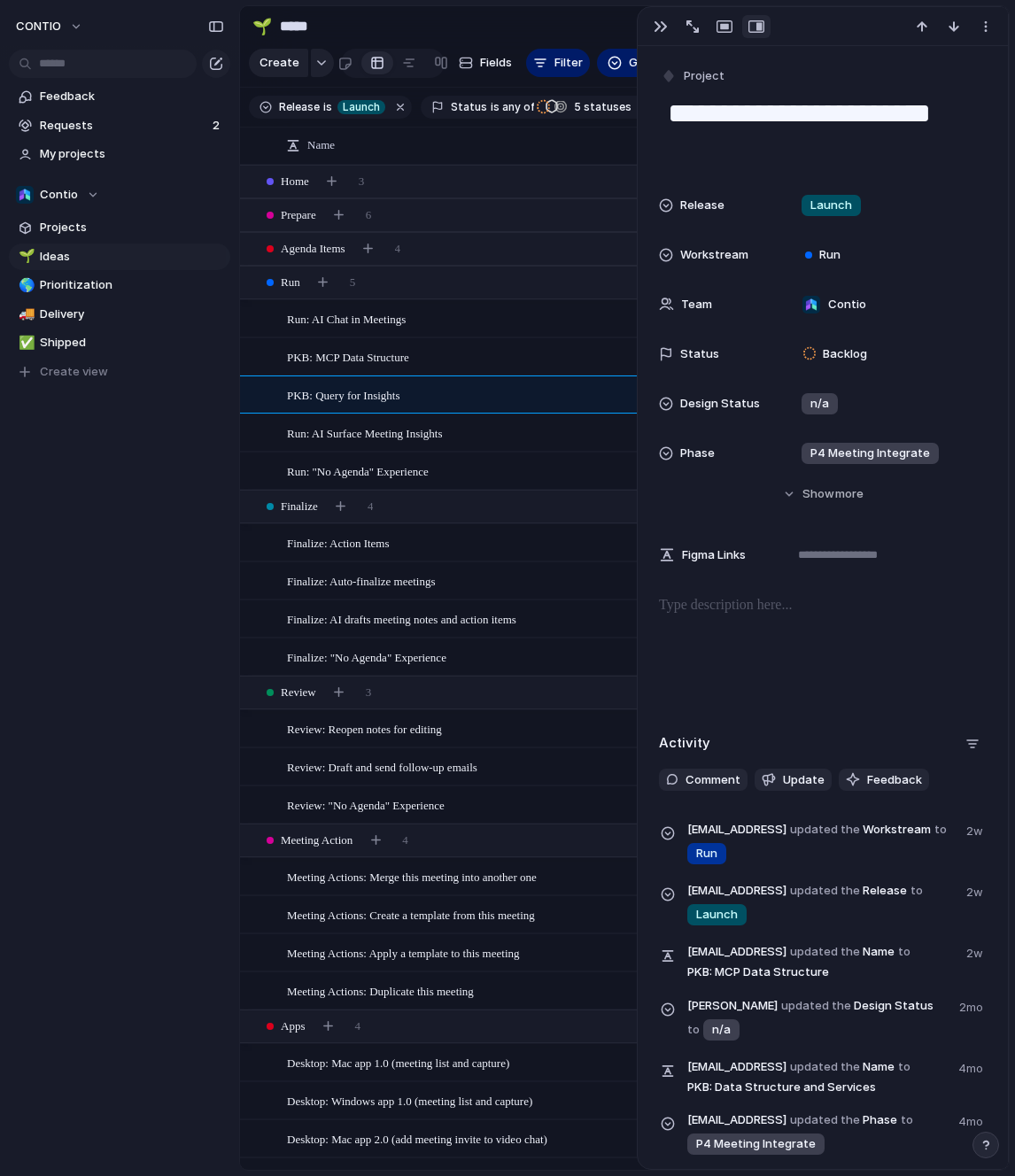
type textarea "**********"
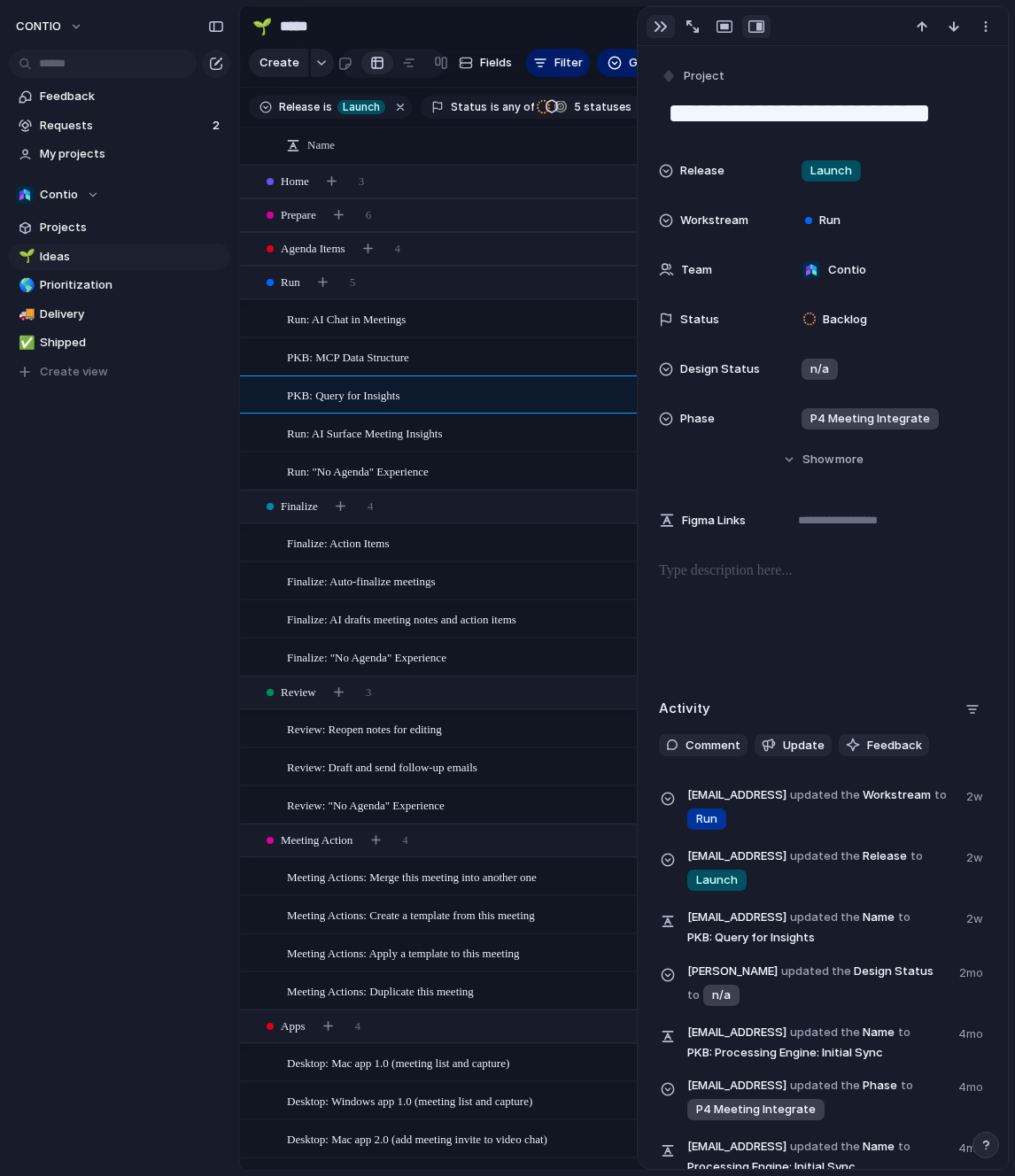
click at [661, 31] on div "button" at bounding box center [660, 27] width 14 height 14
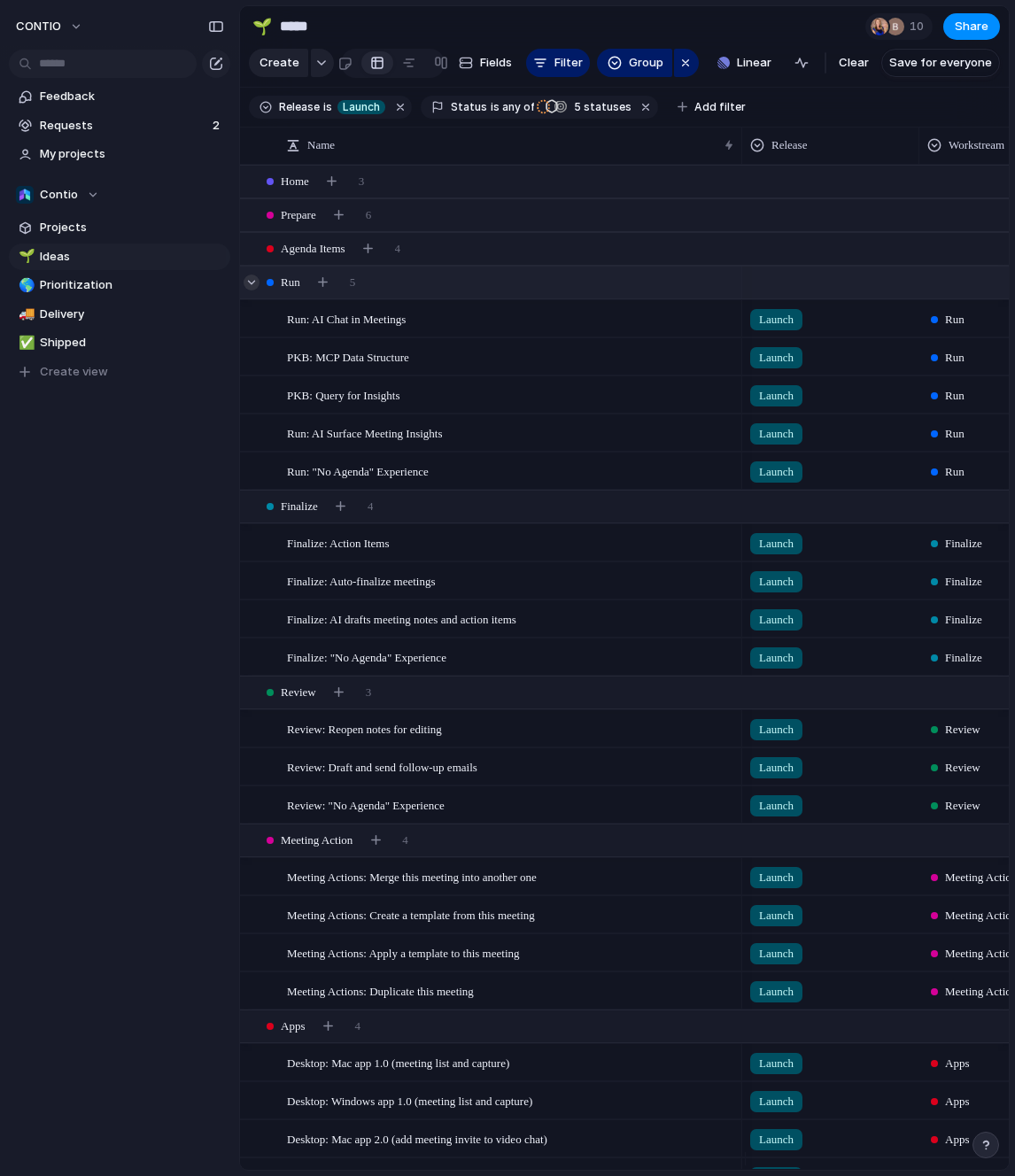
click at [253, 290] on div at bounding box center [251, 282] width 16 height 16
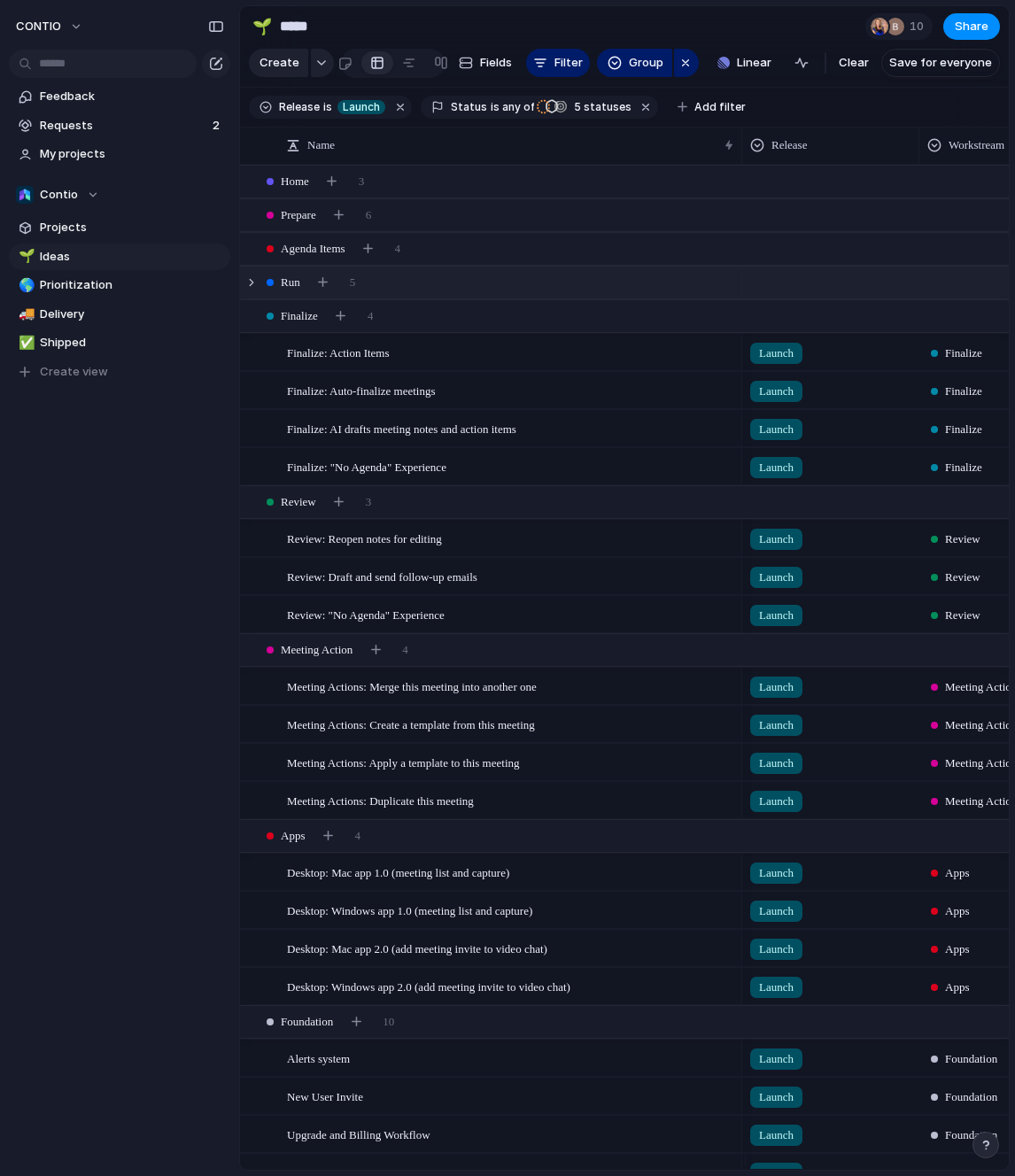
click at [178, 415] on div "Feedback Requests 2 My projects Contio Projects 🌱 Ideas 🌎 Prioritization 🚚 Deli…" at bounding box center [120, 264] width 239 height 528
click at [89, 506] on div "Feedback Requests 2 My projects Contio Projects 🌱 Ideas 🌎 Prioritization 🚚 Deli…" at bounding box center [120, 264] width 239 height 528
click at [127, 515] on div "Feedback Requests 2 My projects Contio Projects 🌱 Ideas 🌎 Prioritization 🚚 Deli…" at bounding box center [120, 264] width 239 height 528
click at [255, 324] on div at bounding box center [251, 316] width 16 height 16
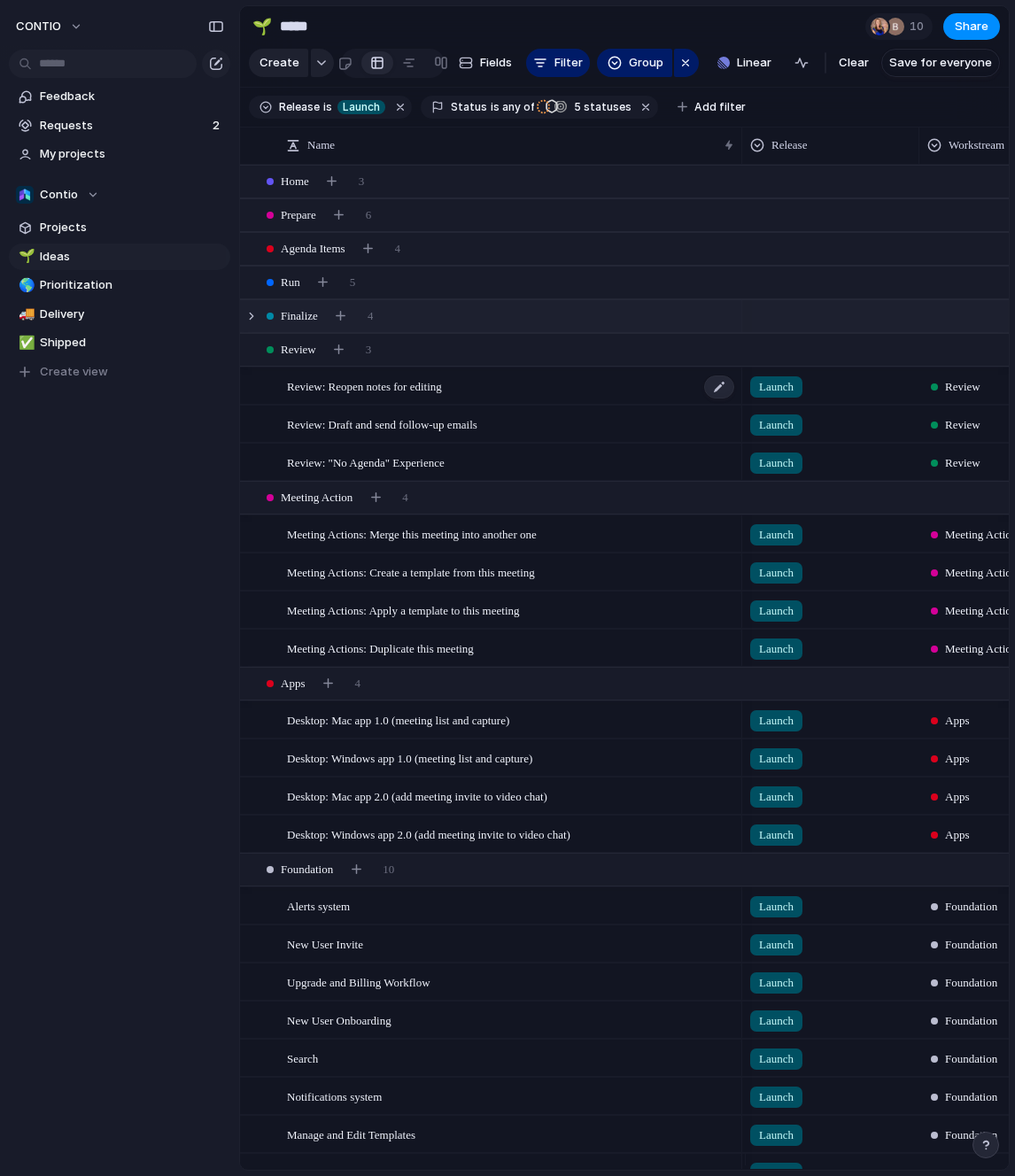
click at [474, 404] on div "Review: Reopen notes for editing" at bounding box center [511, 386] width 449 height 36
click at [436, 434] on span "Review: Draft and send follow-up emails" at bounding box center [382, 424] width 190 height 20
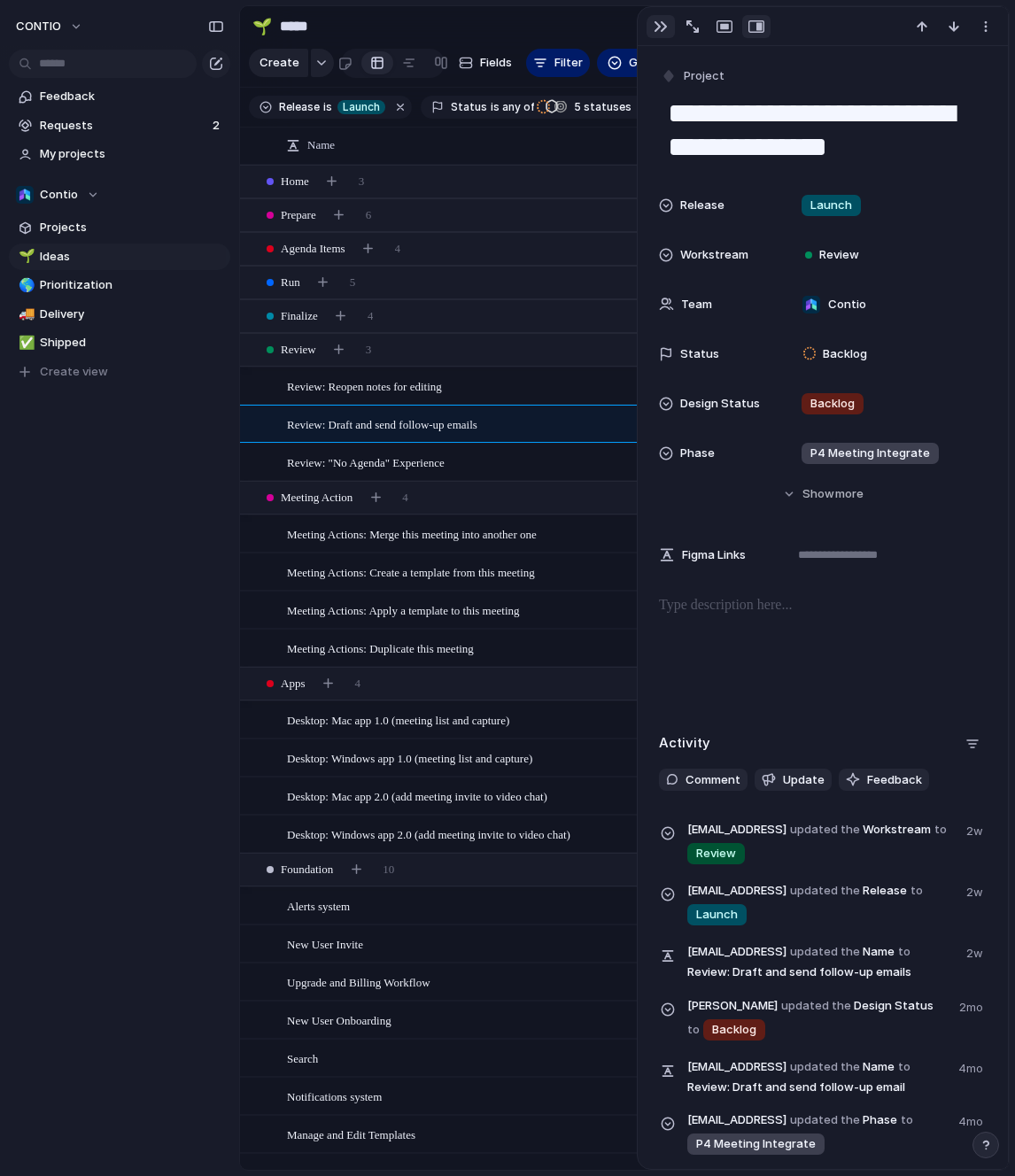
click at [664, 22] on div "button" at bounding box center [660, 27] width 14 height 14
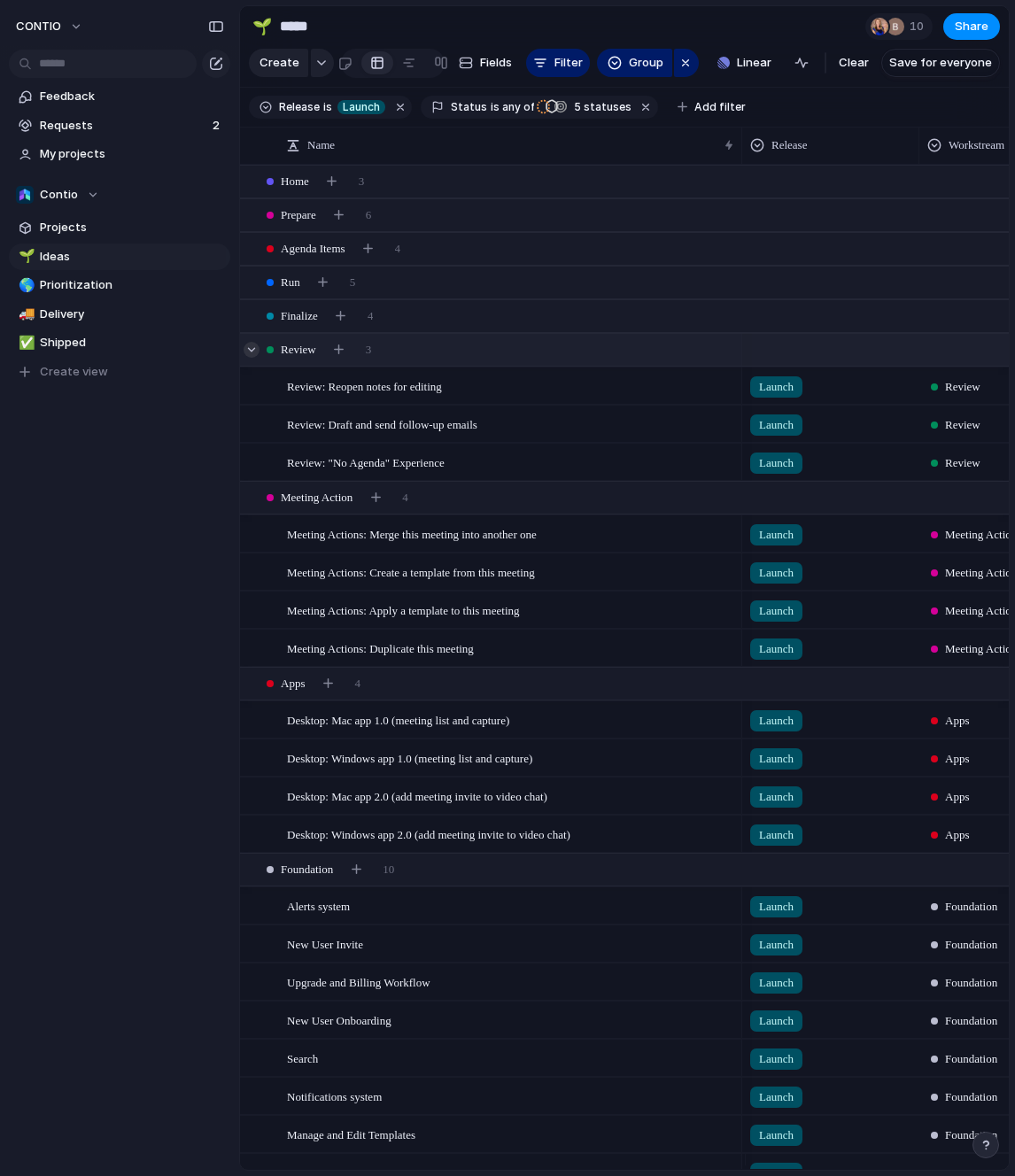
click at [255, 358] on div at bounding box center [251, 350] width 16 height 16
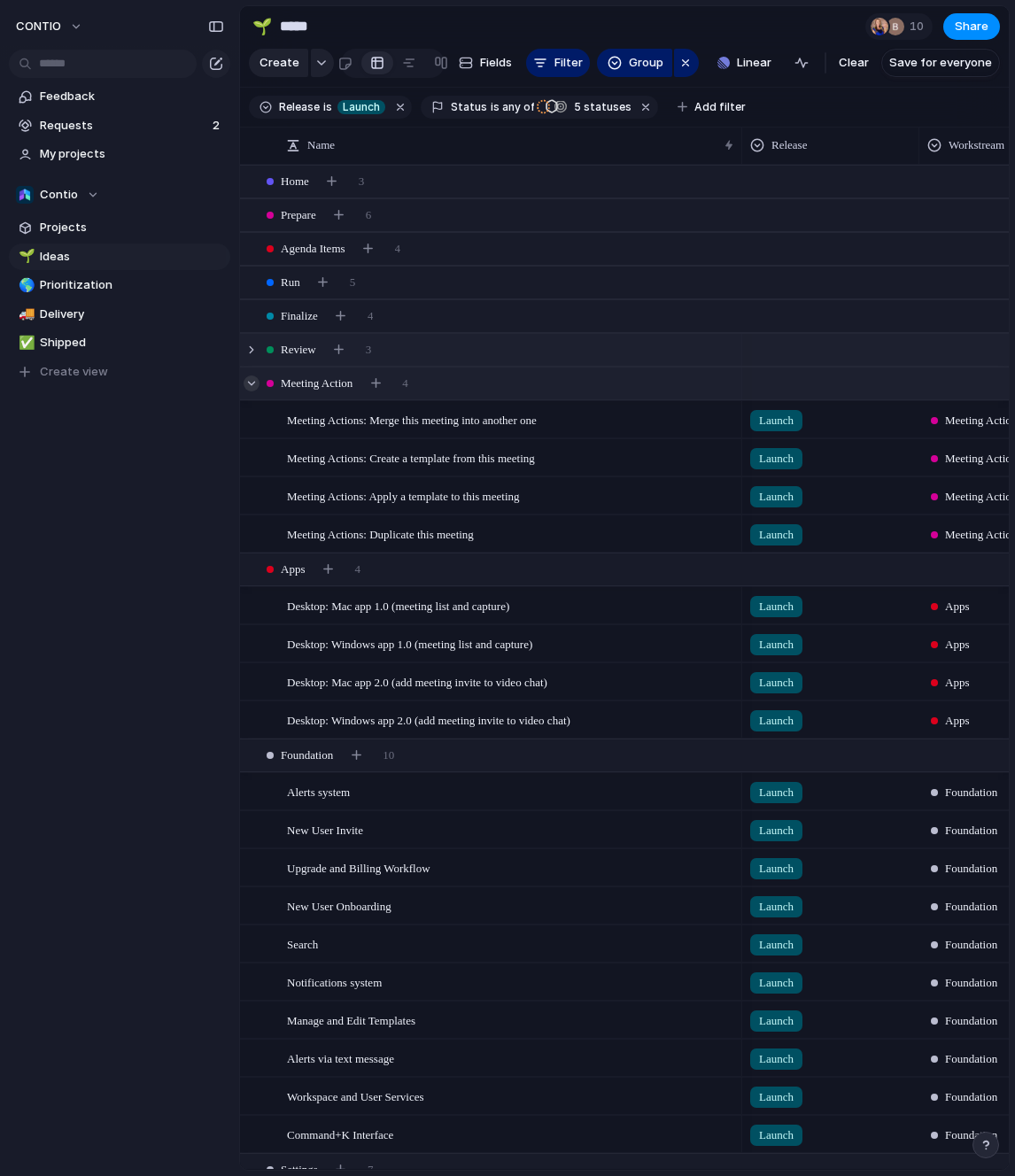
click at [248, 392] on div at bounding box center [251, 384] width 16 height 16
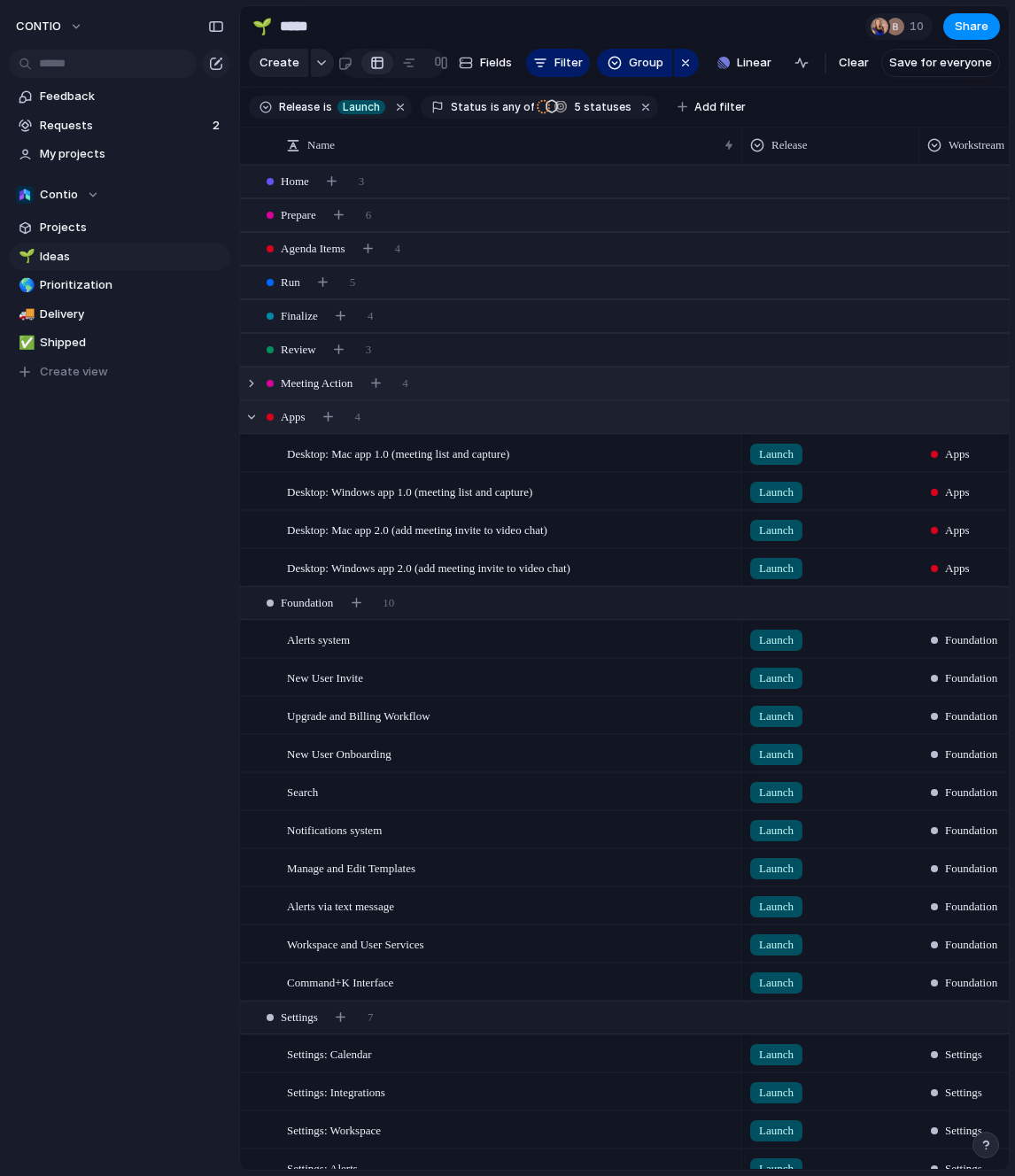
click at [257, 433] on div "Apps 4" at bounding box center [626, 417] width 773 height 32
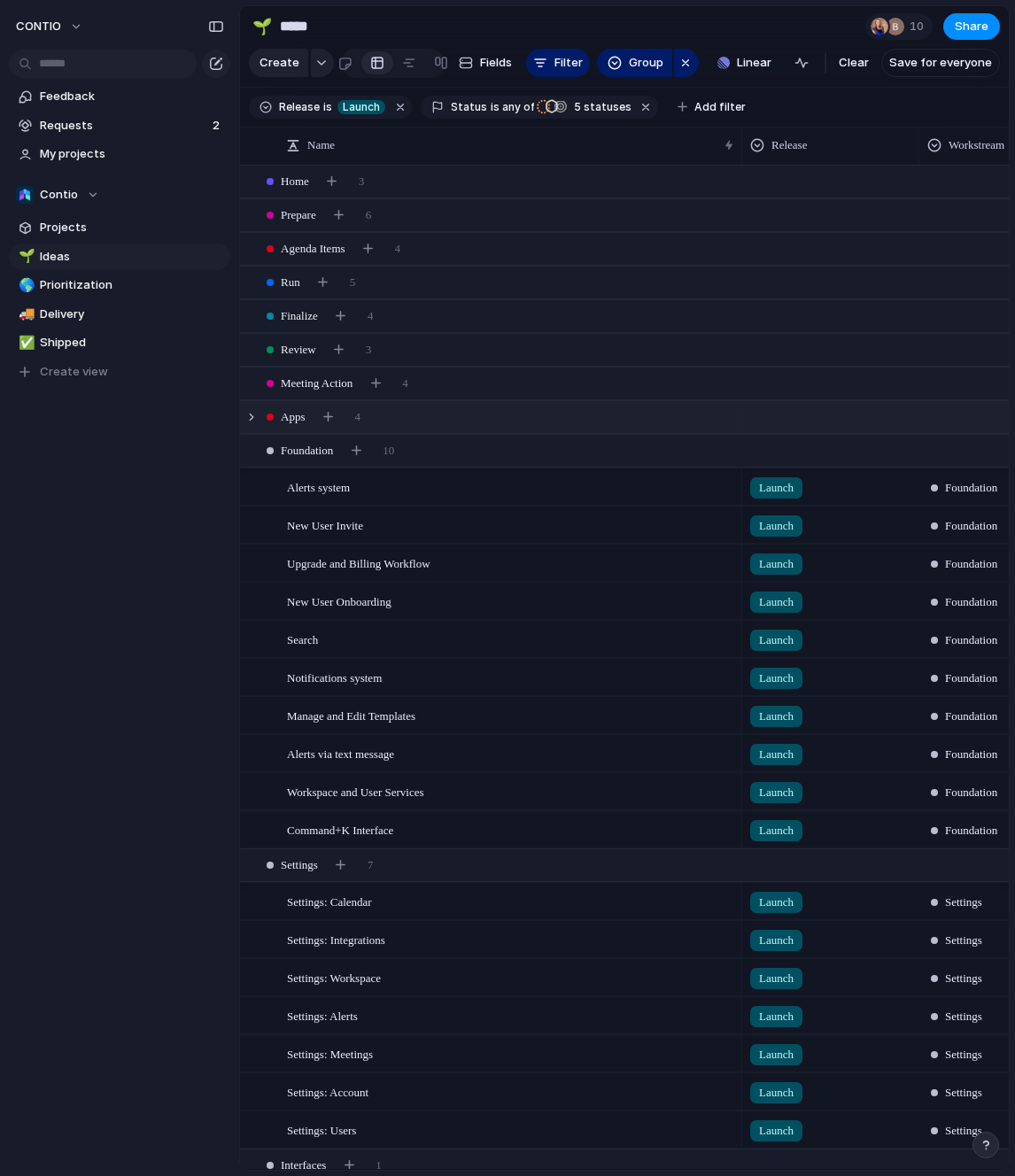
scroll to position [283, 0]
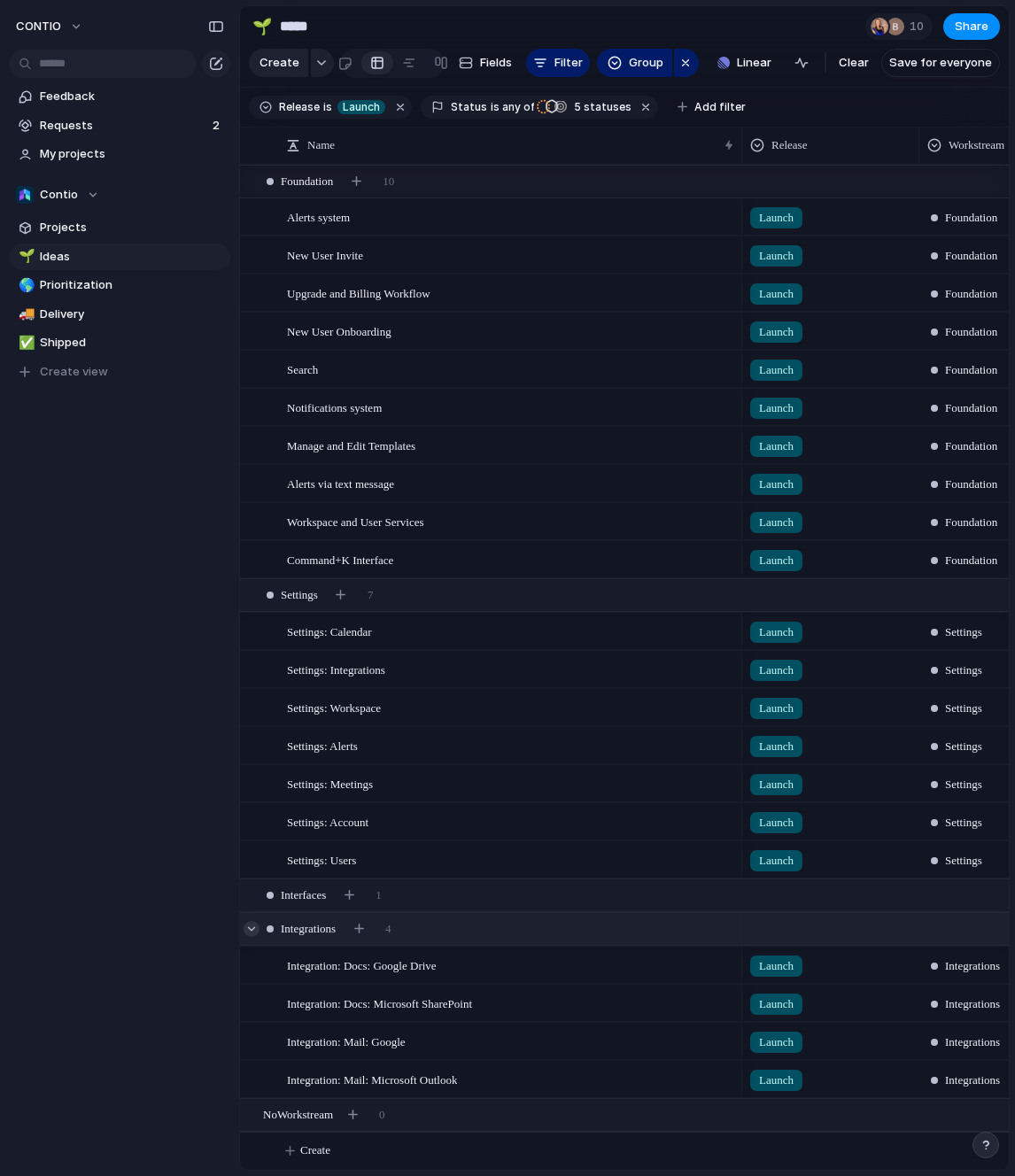
click at [249, 928] on div at bounding box center [251, 929] width 16 height 16
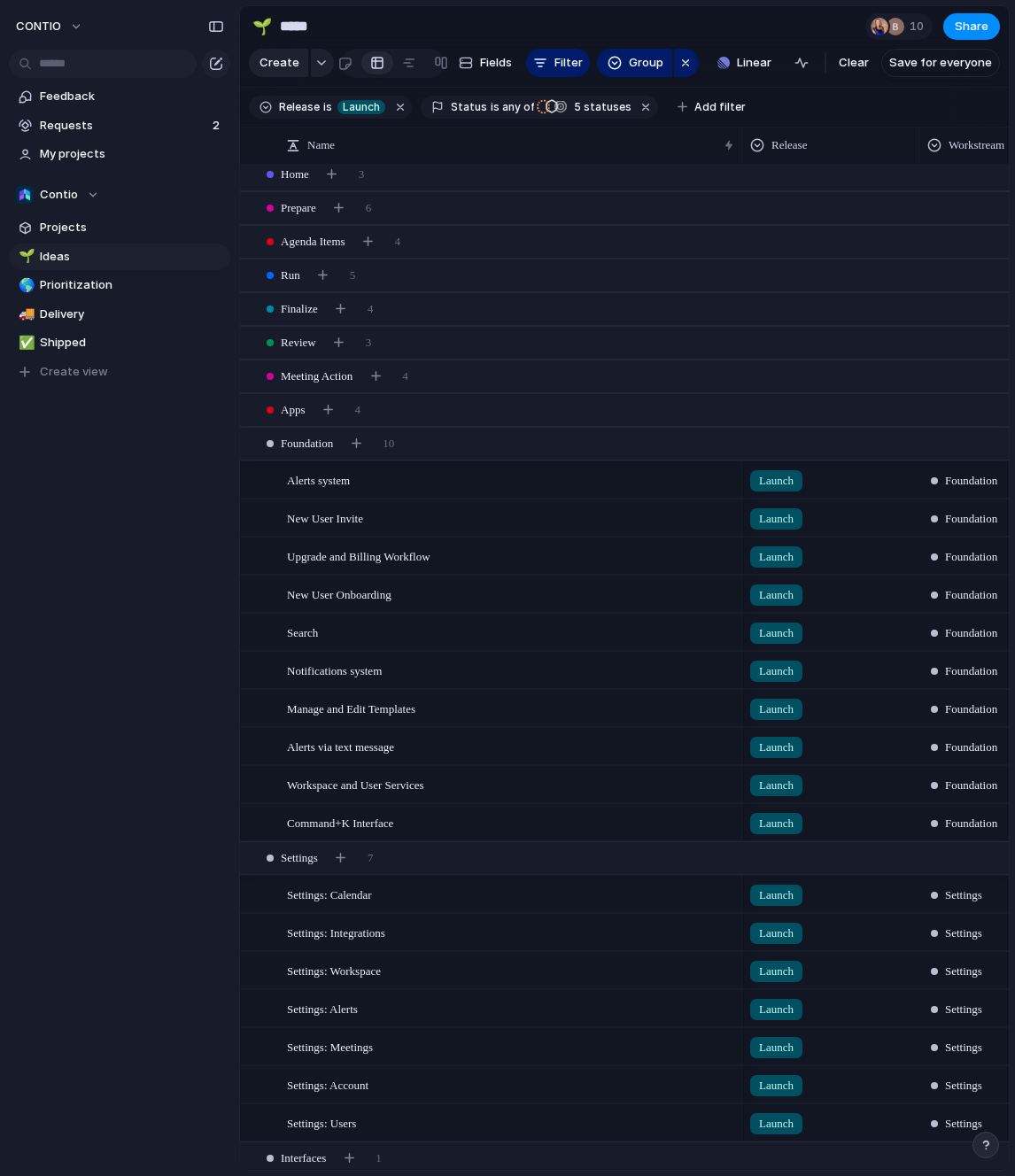
scroll to position [0, 0]
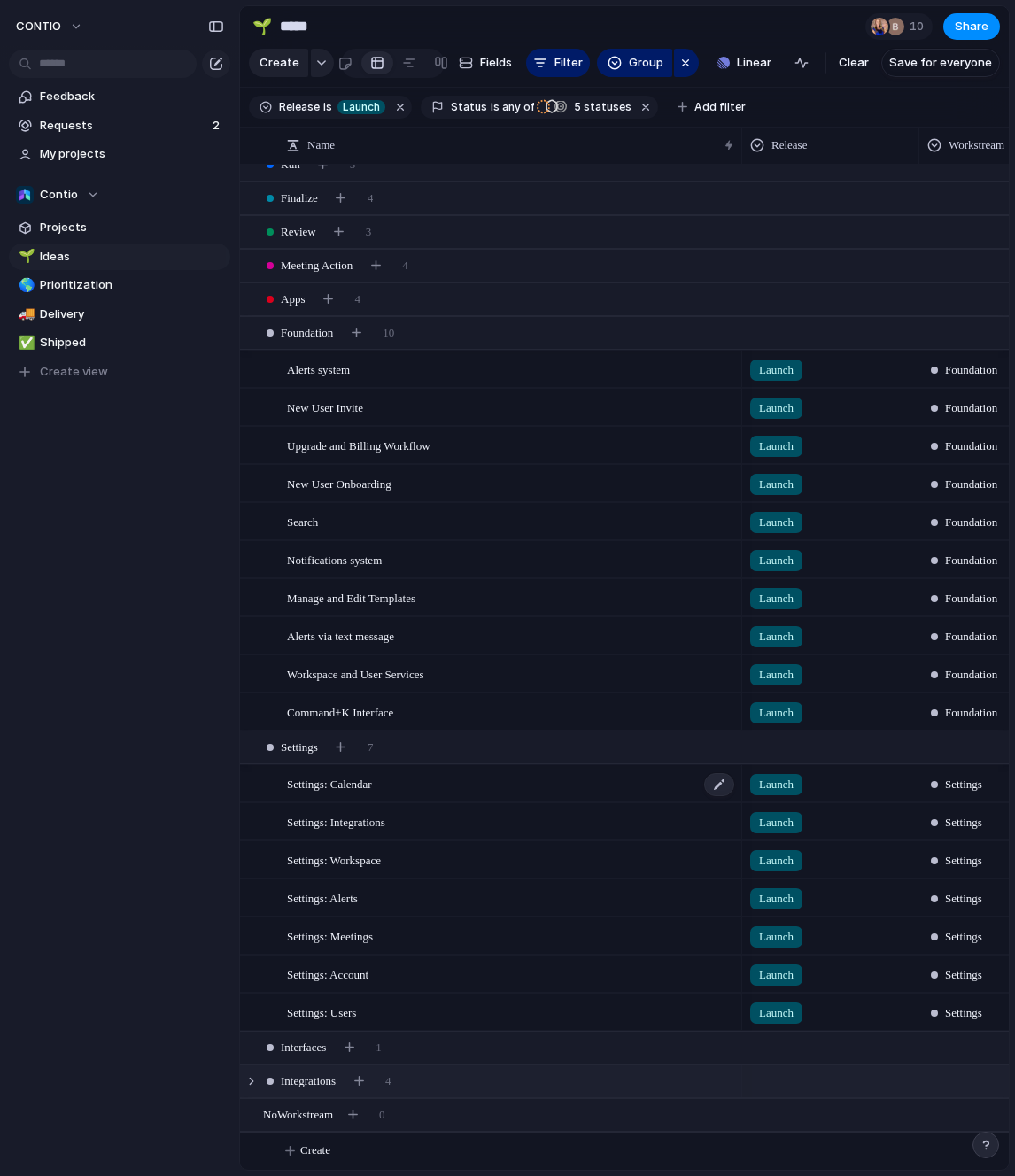
click at [451, 789] on div "Settings: Calendar" at bounding box center [511, 783] width 449 height 36
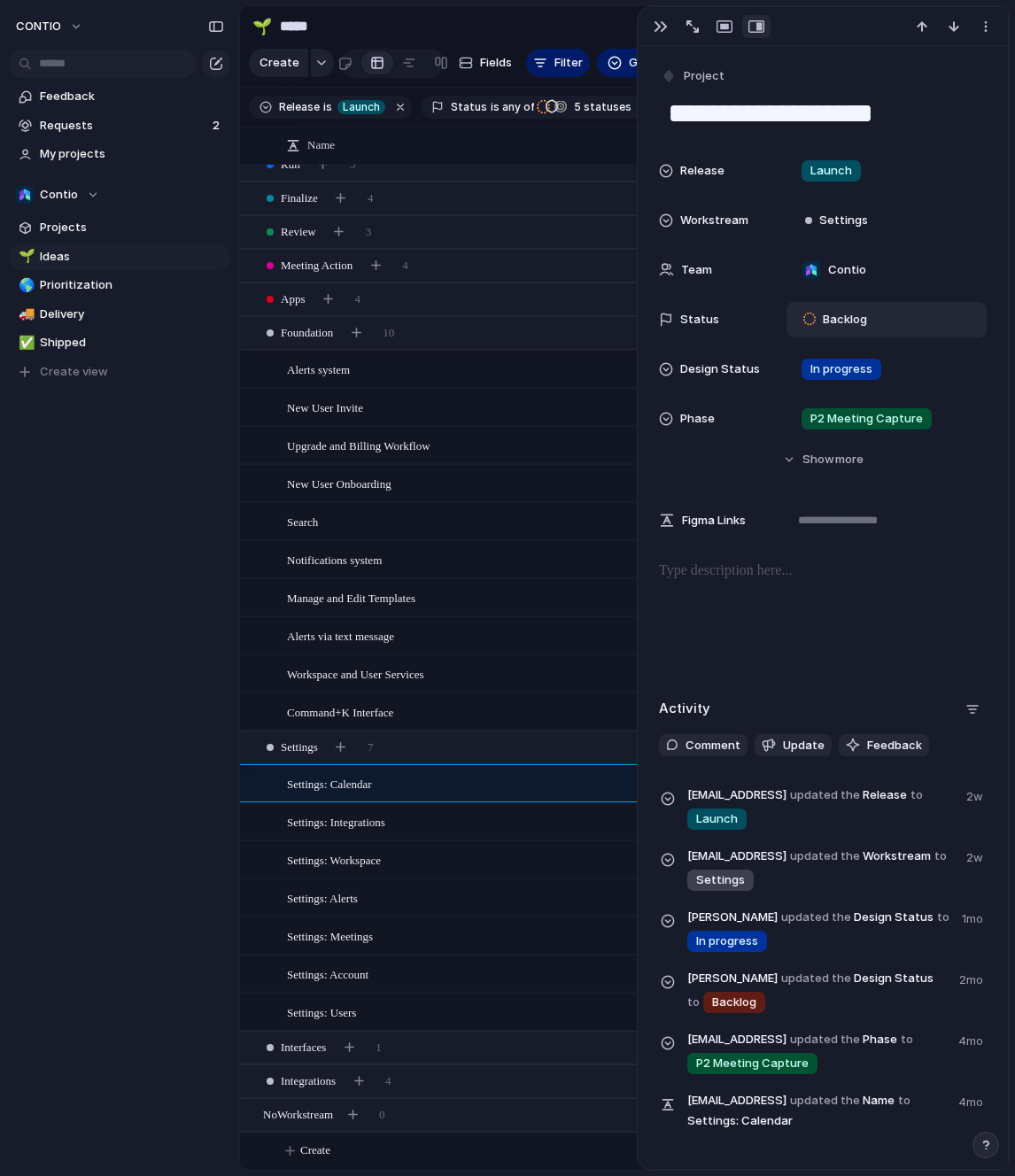
click at [828, 313] on span "Backlog" at bounding box center [845, 320] width 44 height 18
click at [852, 483] on span "Completed" at bounding box center [853, 485] width 62 height 18
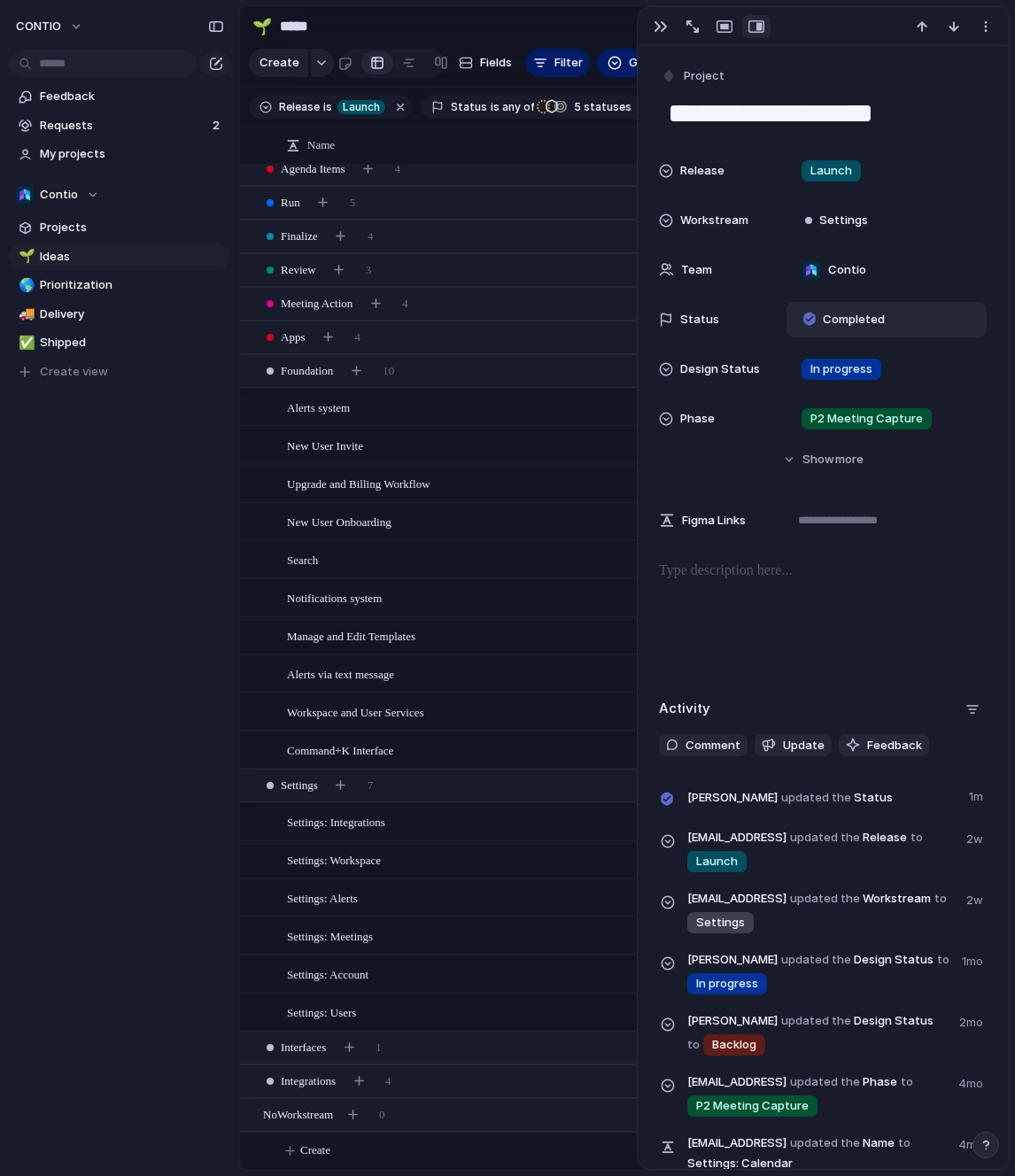
click at [131, 863] on div "CONTIO Feedback Requests 2 My projects Contio Projects 🌱 Ideas 🌎 Prioritization…" at bounding box center [120, 588] width 239 height 1176
drag, startPoint x: 654, startPoint y: 25, endPoint x: 639, endPoint y: 26, distance: 15.0
click at [654, 25] on div "button" at bounding box center [660, 27] width 14 height 14
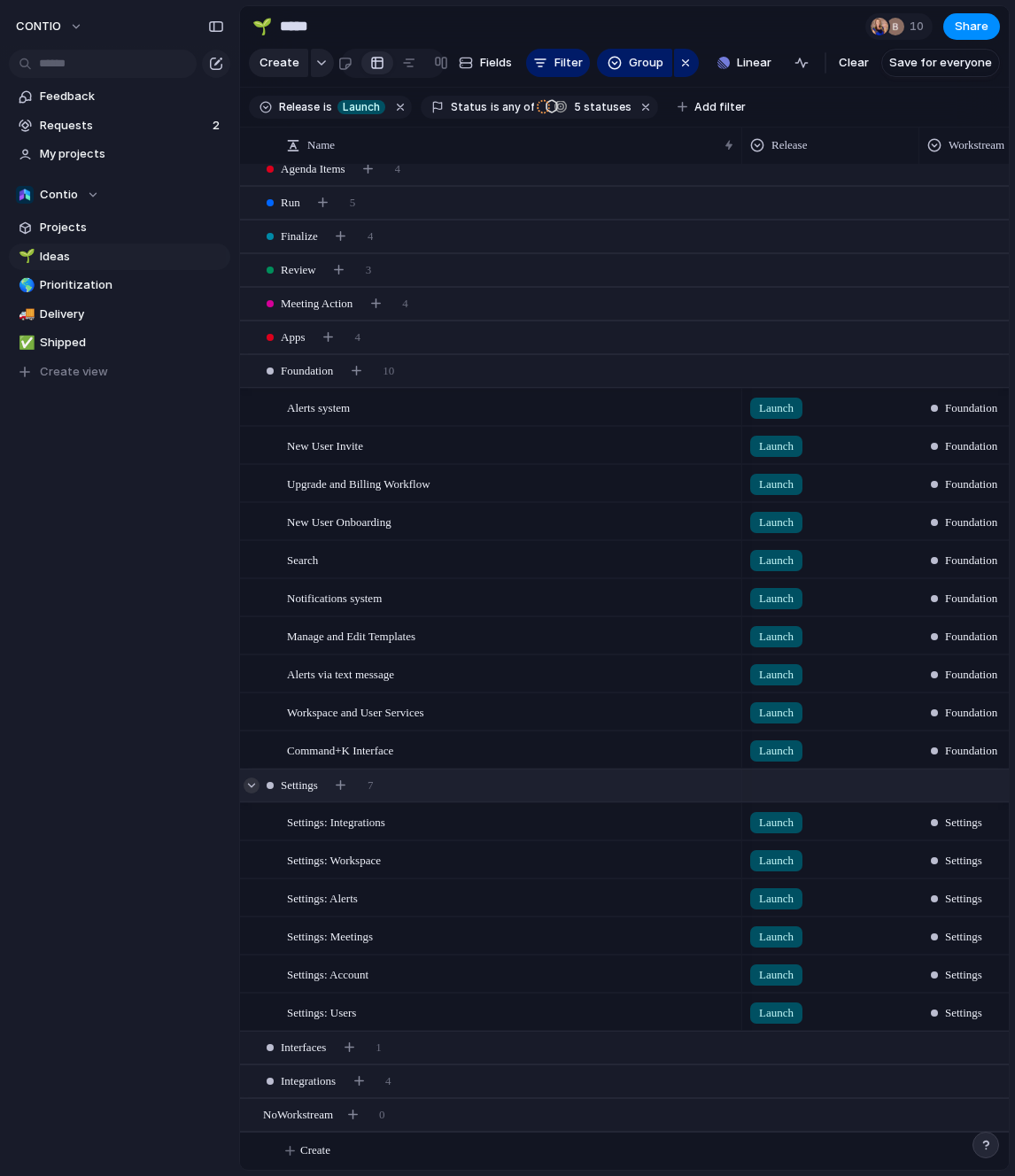
click at [247, 784] on div at bounding box center [251, 785] width 16 height 16
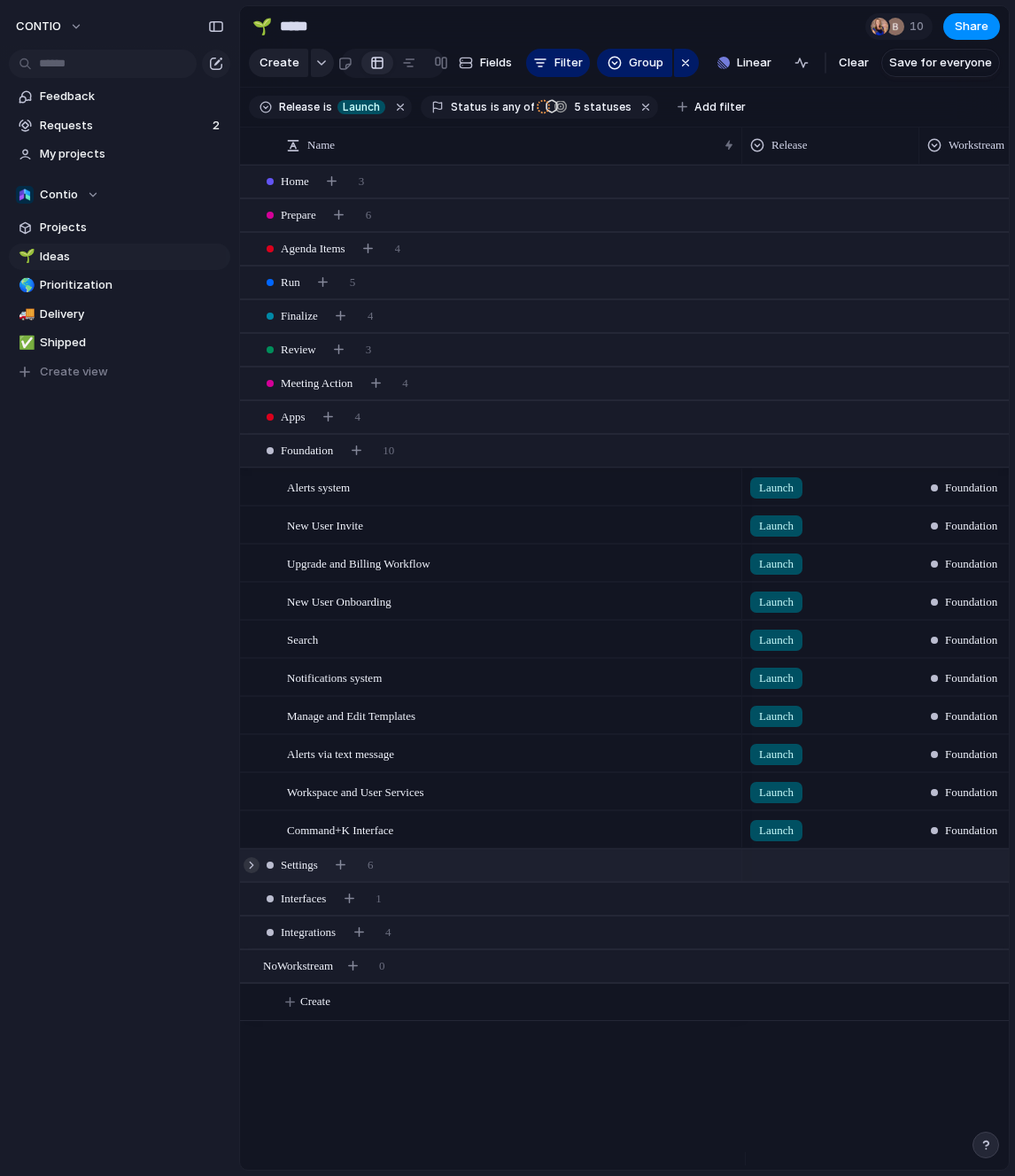
click at [251, 873] on div at bounding box center [251, 865] width 16 height 16
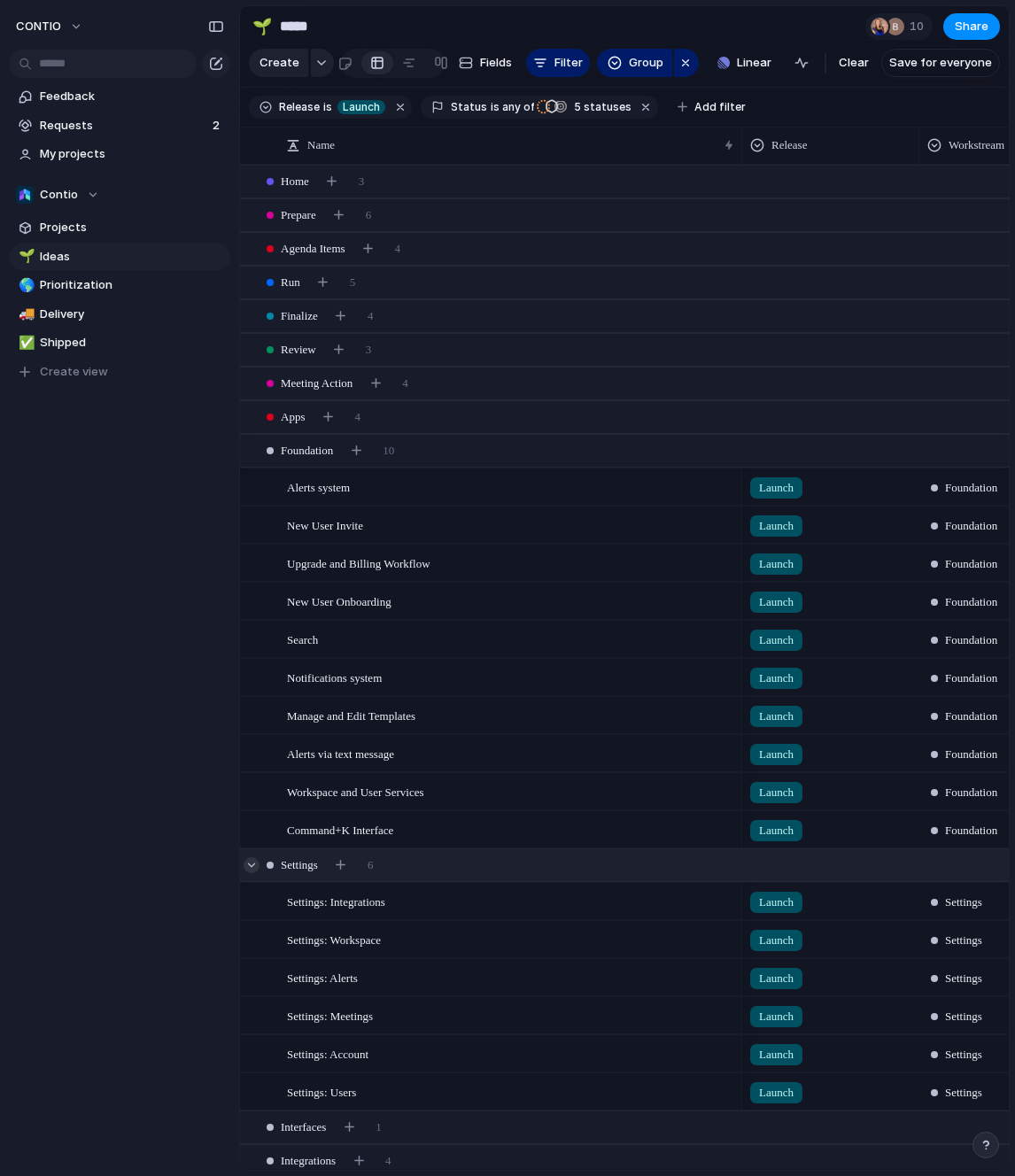
click at [250, 873] on div at bounding box center [251, 865] width 16 height 16
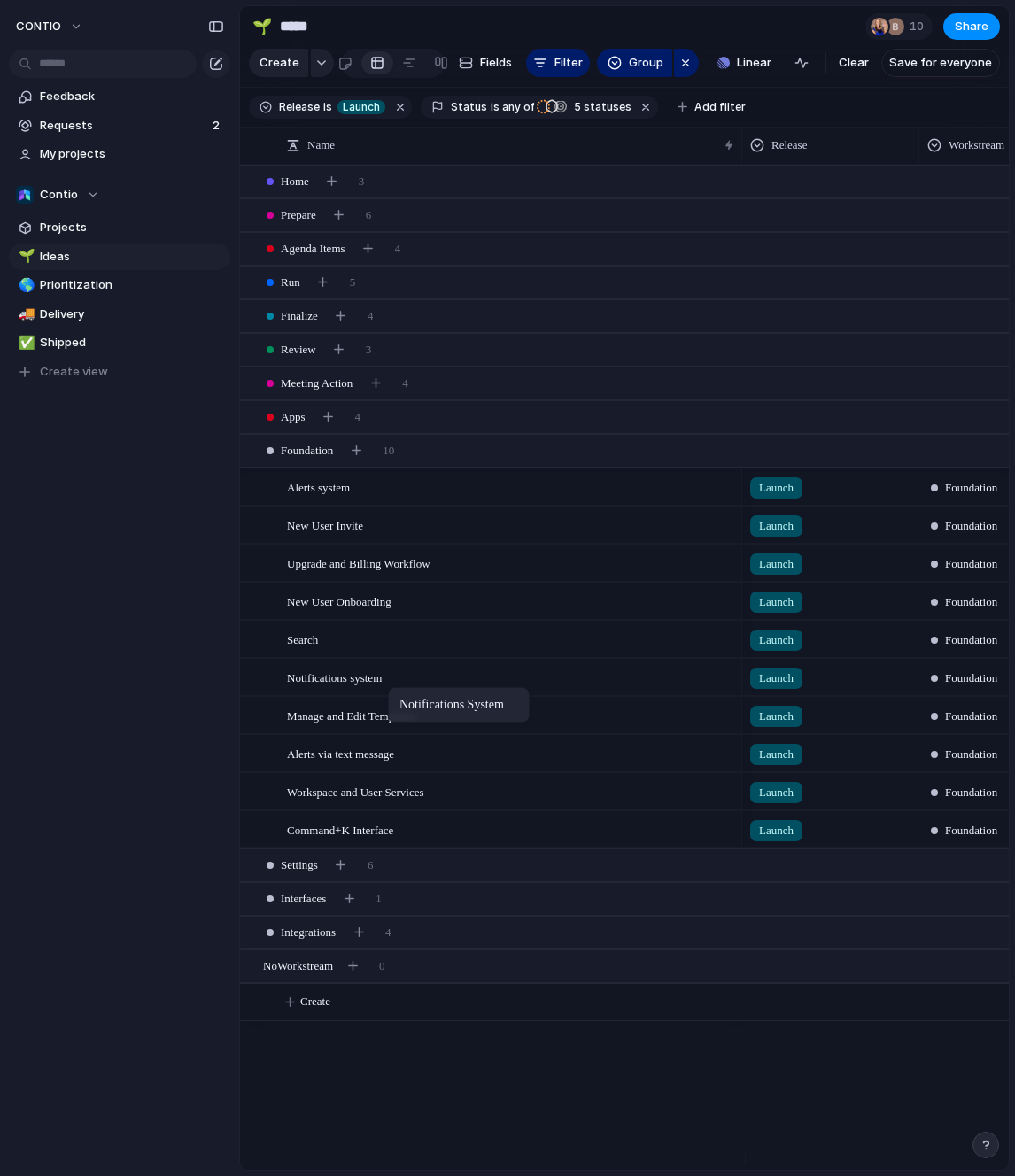
drag, startPoint x: 414, startPoint y: 696, endPoint x: 397, endPoint y: 691, distance: 17.7
drag, startPoint x: 455, startPoint y: 731, endPoint x: 394, endPoint y: 733, distance: 61.0
click at [253, 458] on div at bounding box center [251, 450] width 16 height 16
